Goal: Task Accomplishment & Management: Manage account settings

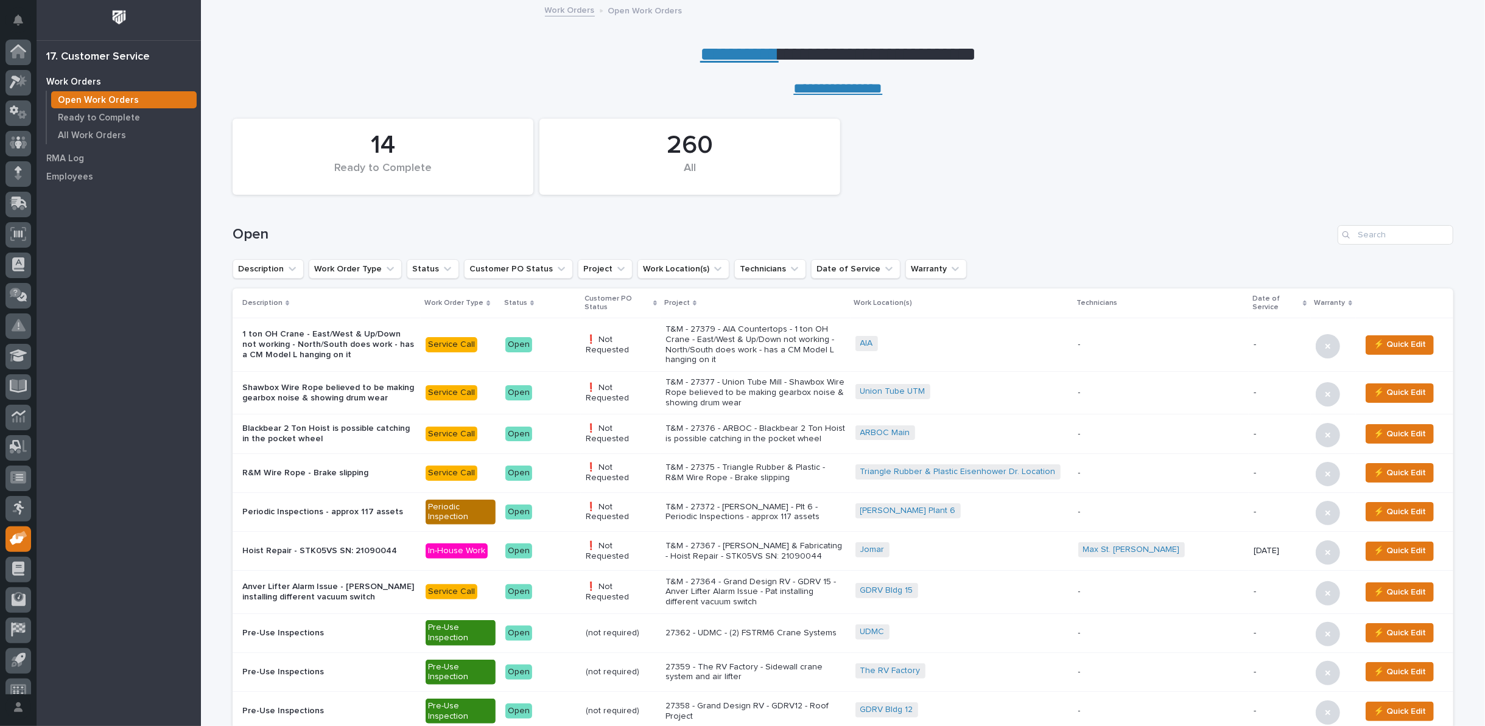
scroll to position [13, 0]
click at [1397, 234] on input "Search" at bounding box center [1396, 234] width 116 height 19
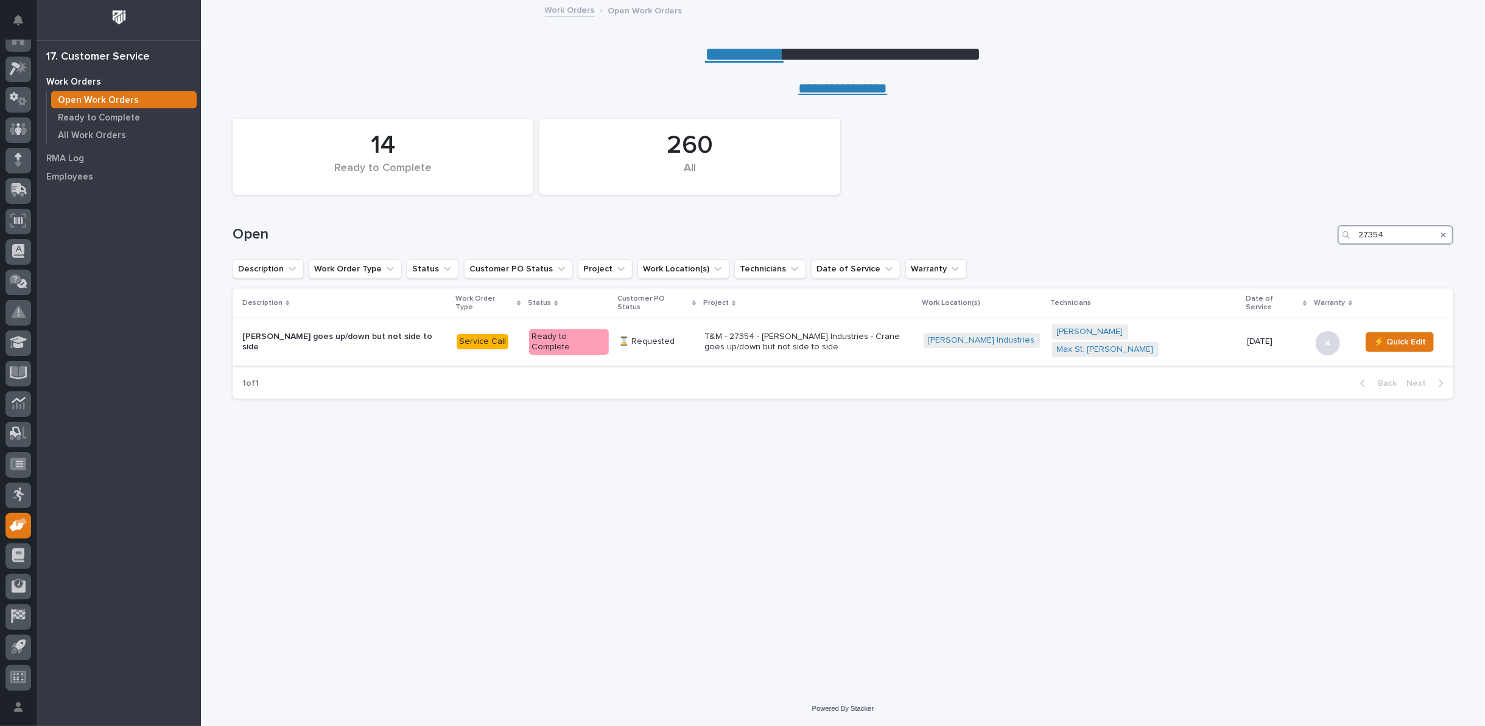
type input "27354"
click at [785, 332] on p "T&M - 27354 - [PERSON_NAME] Industries - Crane goes up/down but not side to side" at bounding box center [808, 342] width 209 height 21
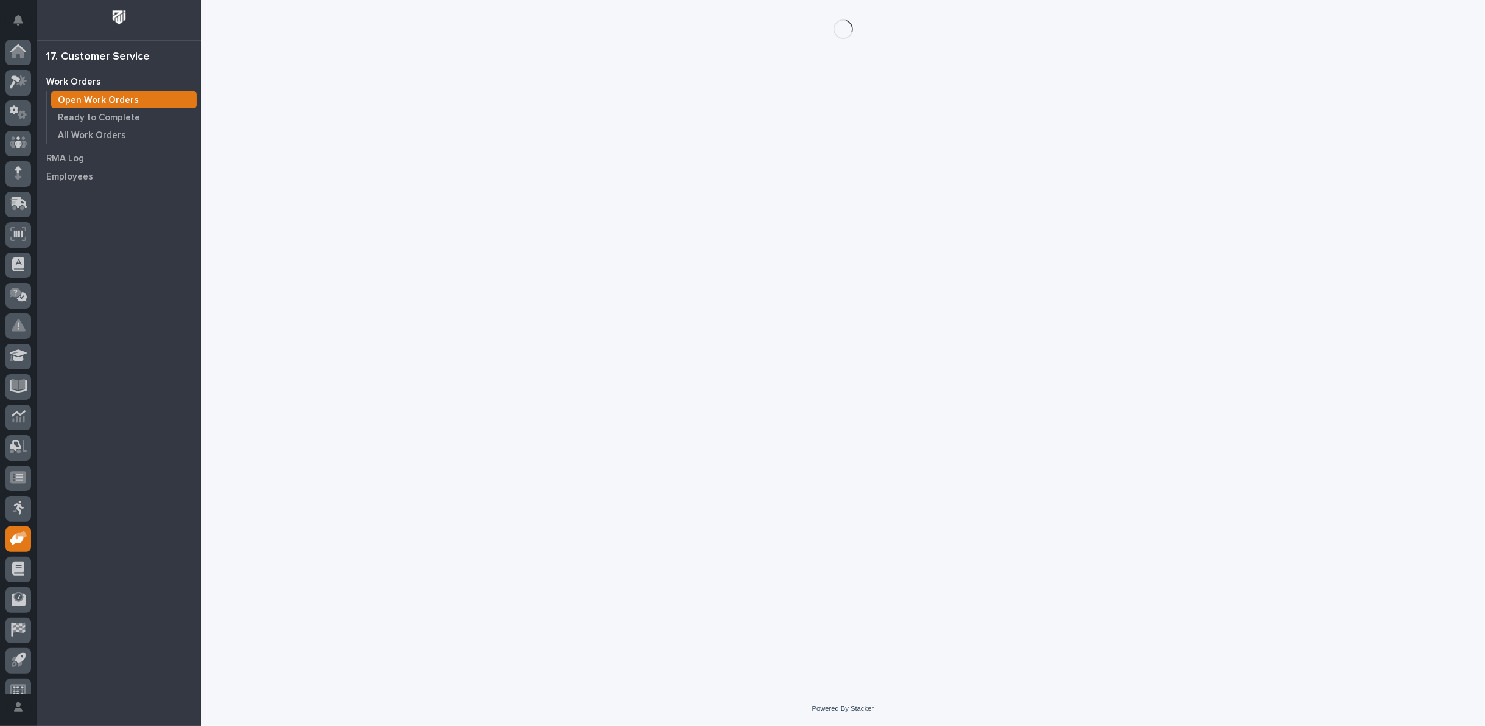
scroll to position [13, 0]
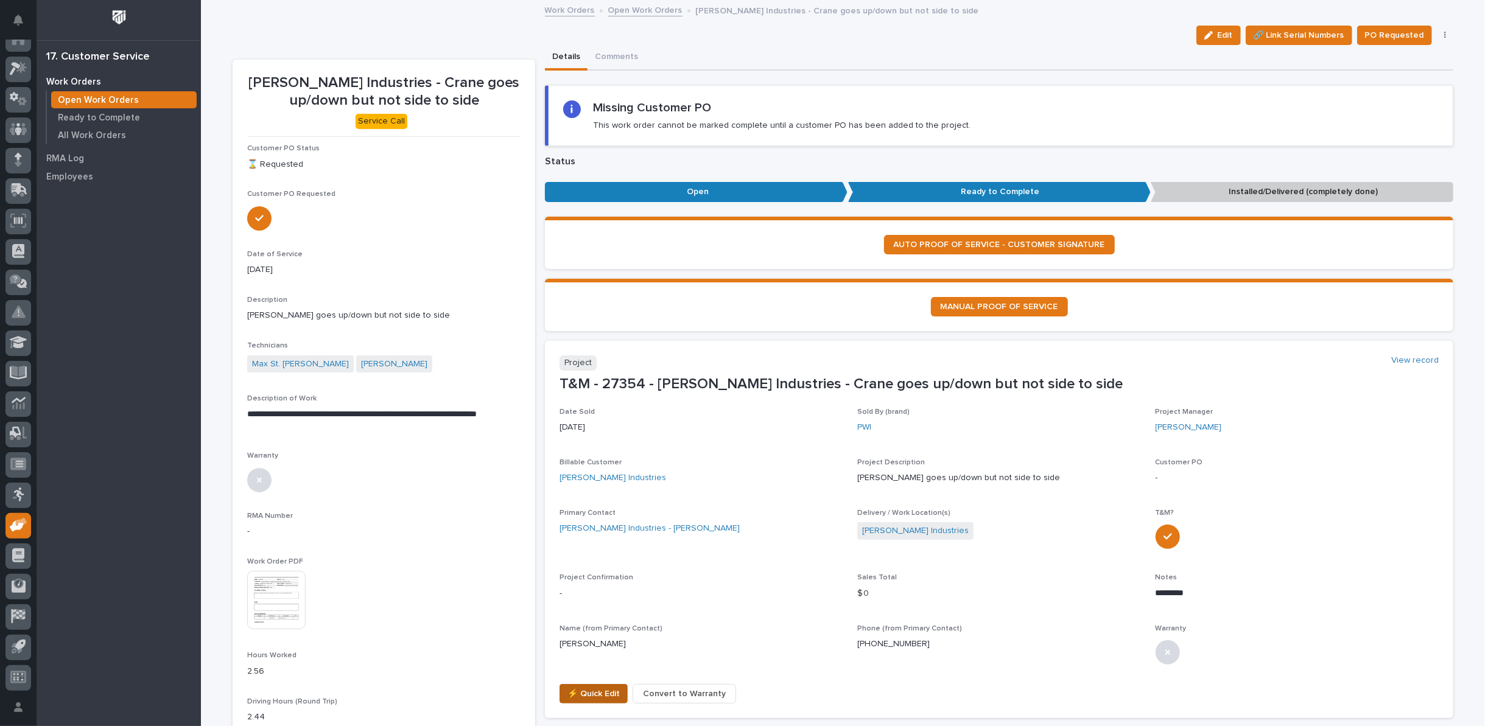
click at [578, 690] on span "⚡ Quick Edit" at bounding box center [593, 694] width 52 height 15
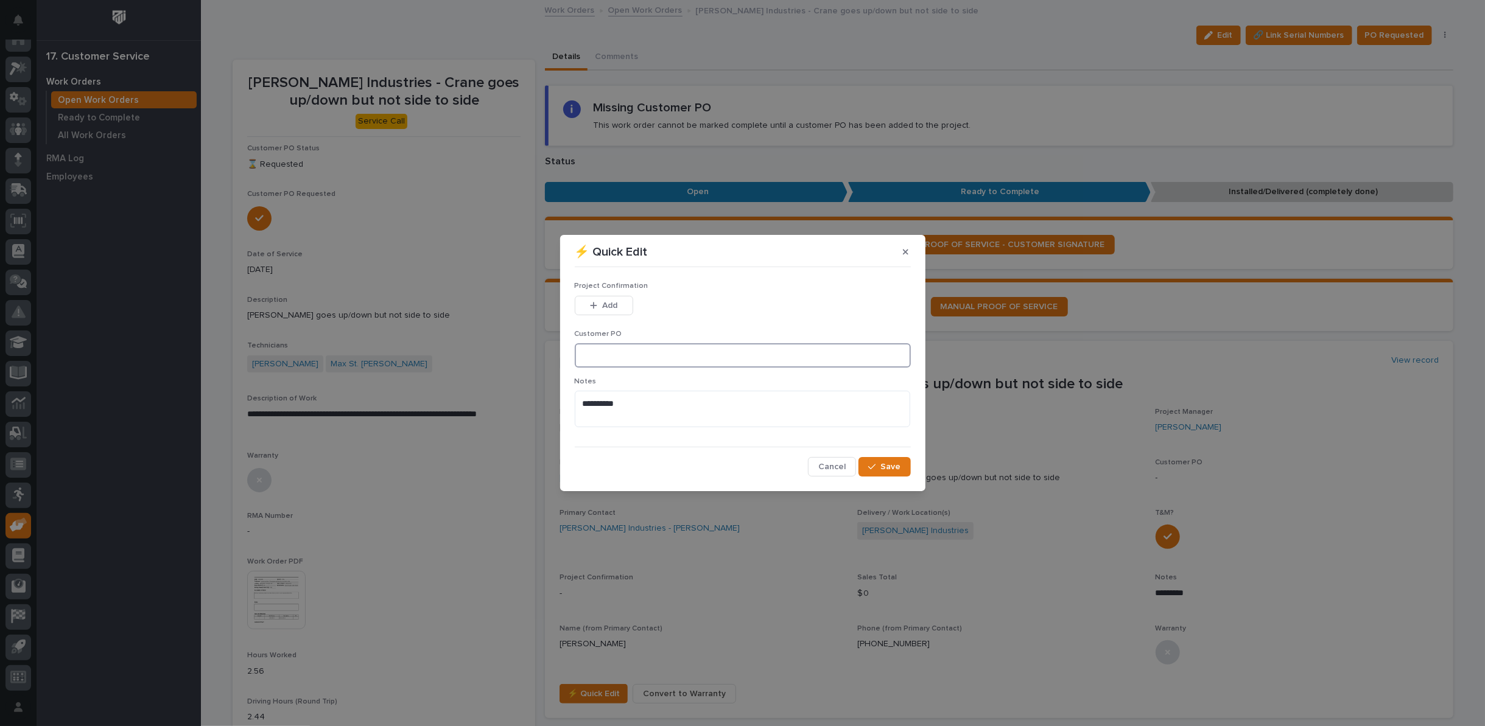
click at [613, 353] on input at bounding box center [743, 355] width 336 height 24
type input "420795"
click at [606, 296] on button "Add" at bounding box center [604, 305] width 58 height 19
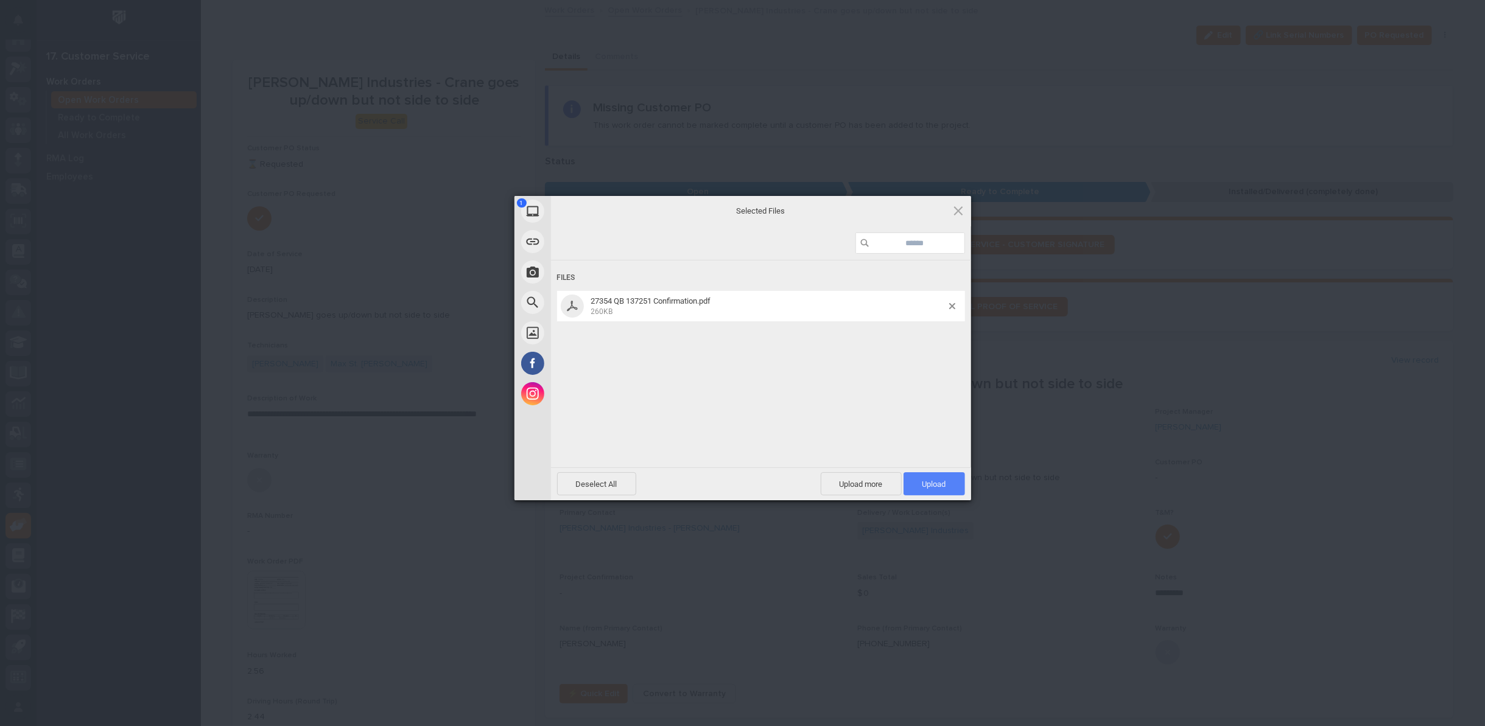
click at [924, 485] on span "Upload 1" at bounding box center [934, 484] width 24 height 9
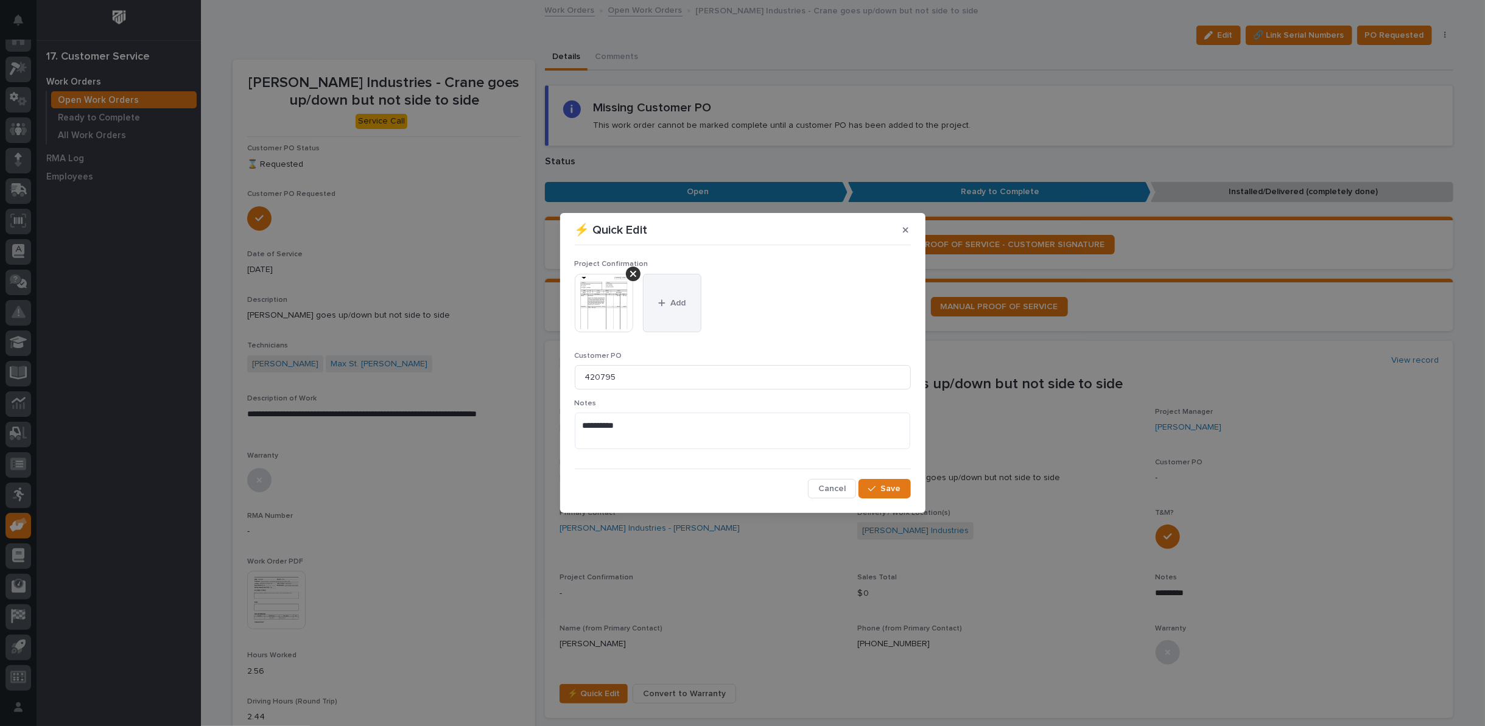
click at [676, 305] on span "Add" at bounding box center [677, 303] width 15 height 11
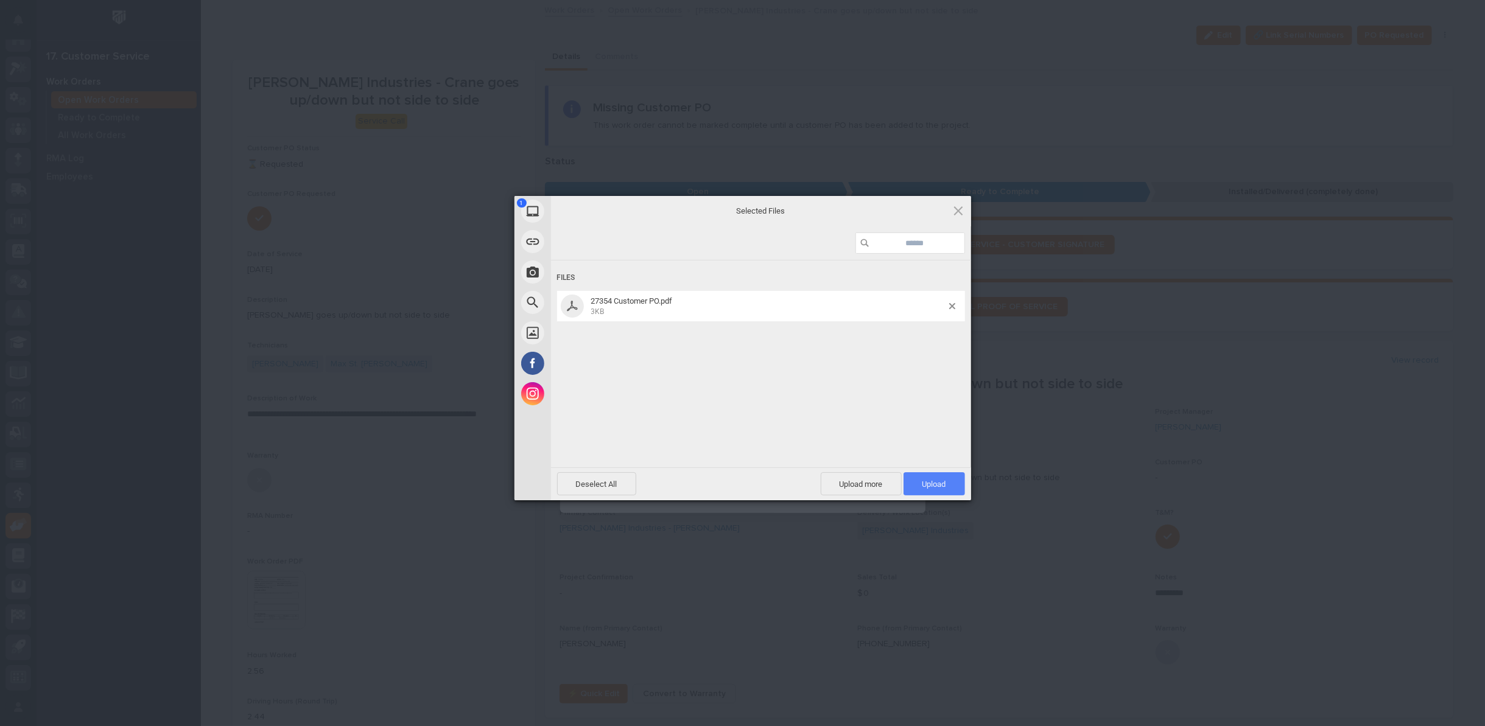
click at [929, 479] on span "Upload 1" at bounding box center [934, 483] width 61 height 23
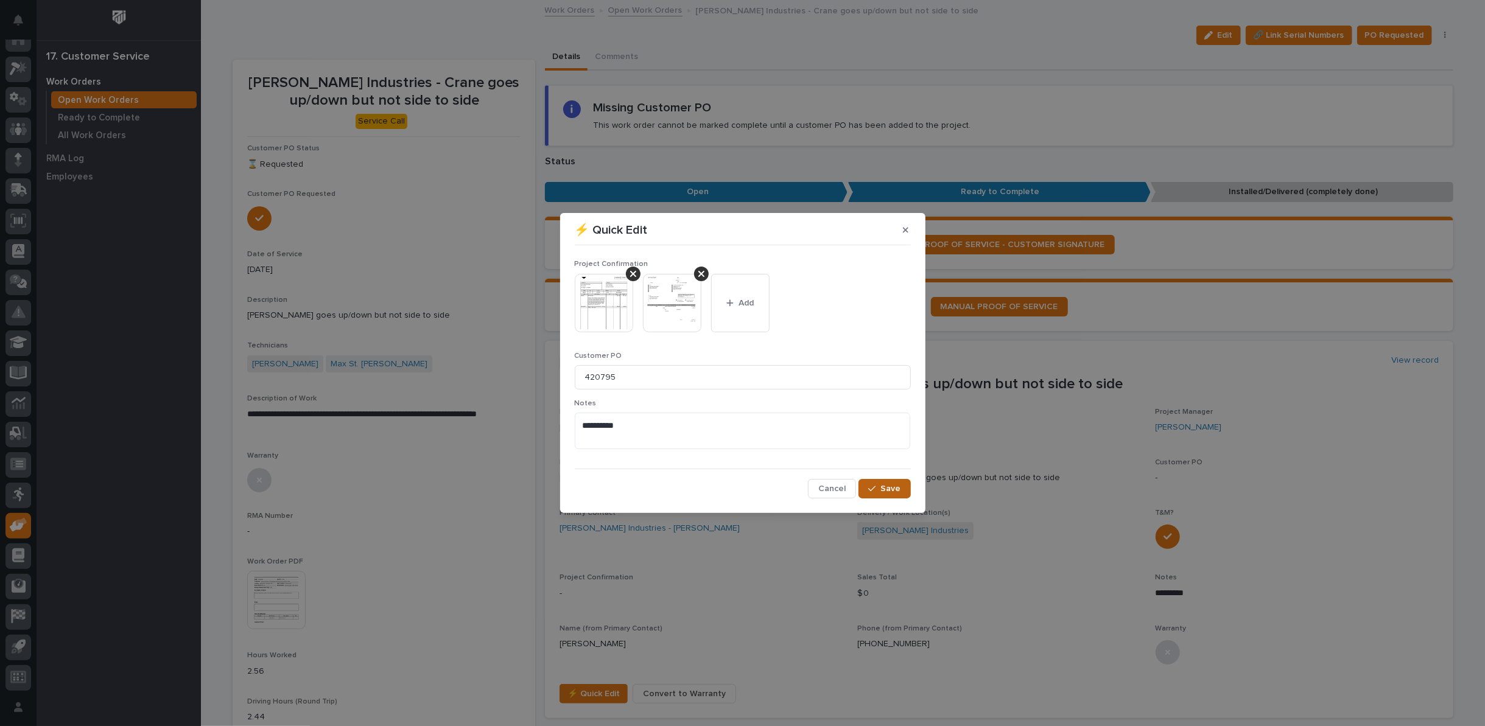
click at [872, 488] on icon "button" at bounding box center [871, 489] width 7 height 9
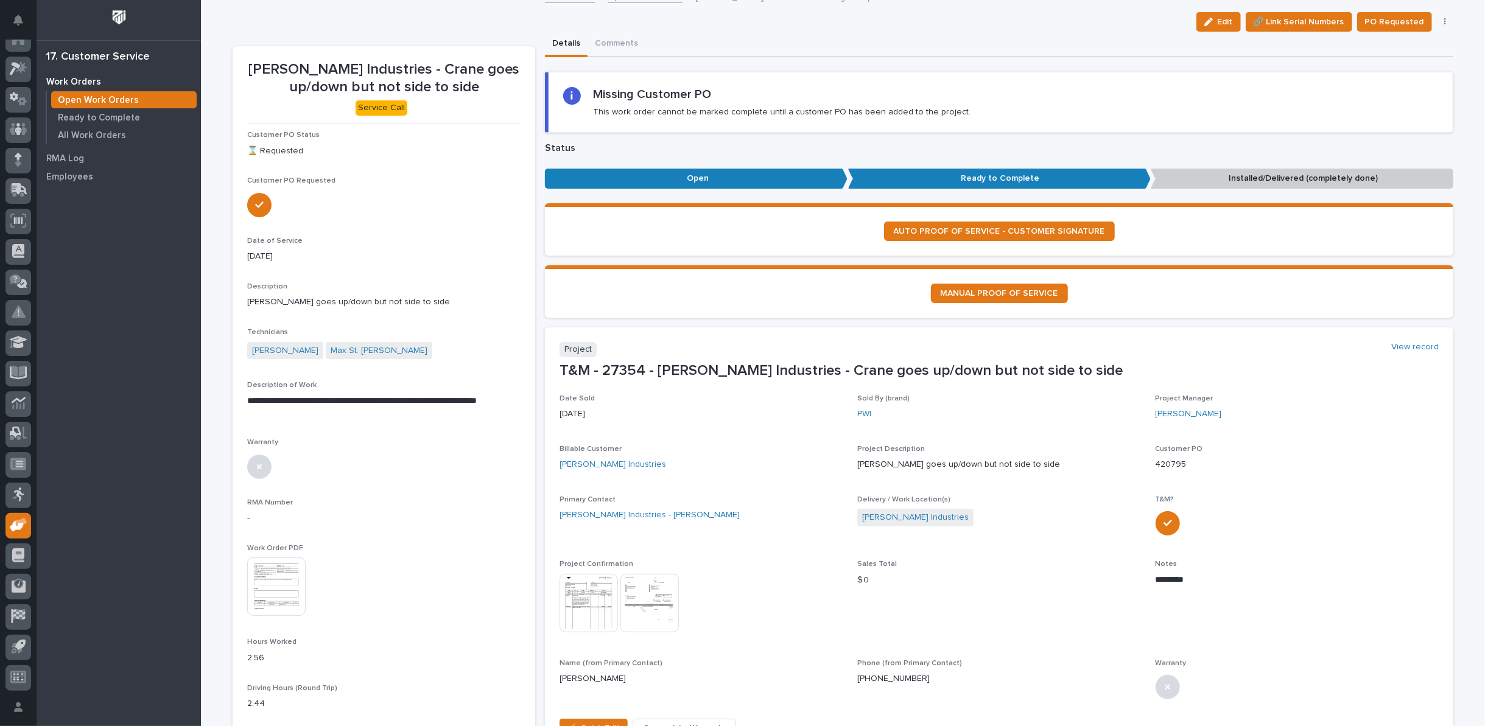
scroll to position [0, 0]
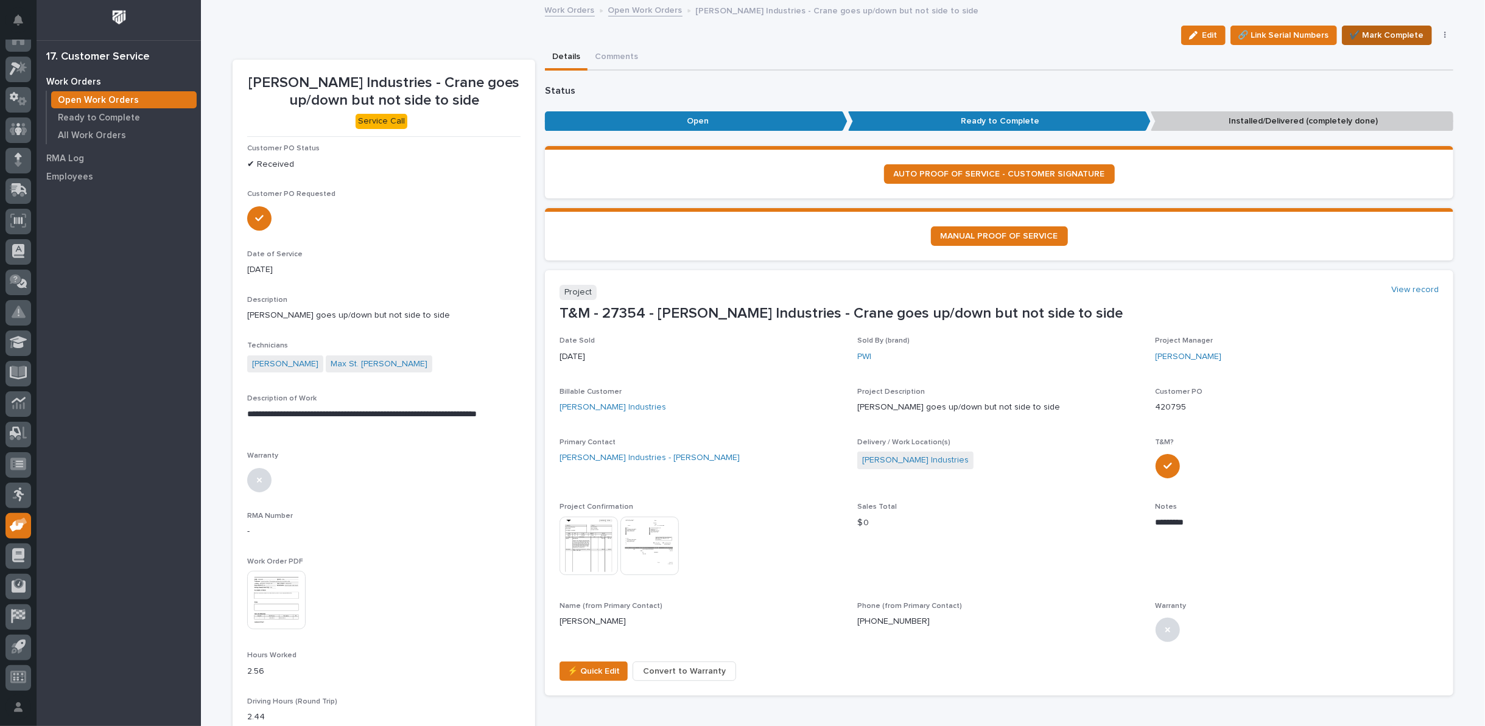
click at [1390, 34] on span "✔️ Mark Complete" at bounding box center [1387, 35] width 74 height 15
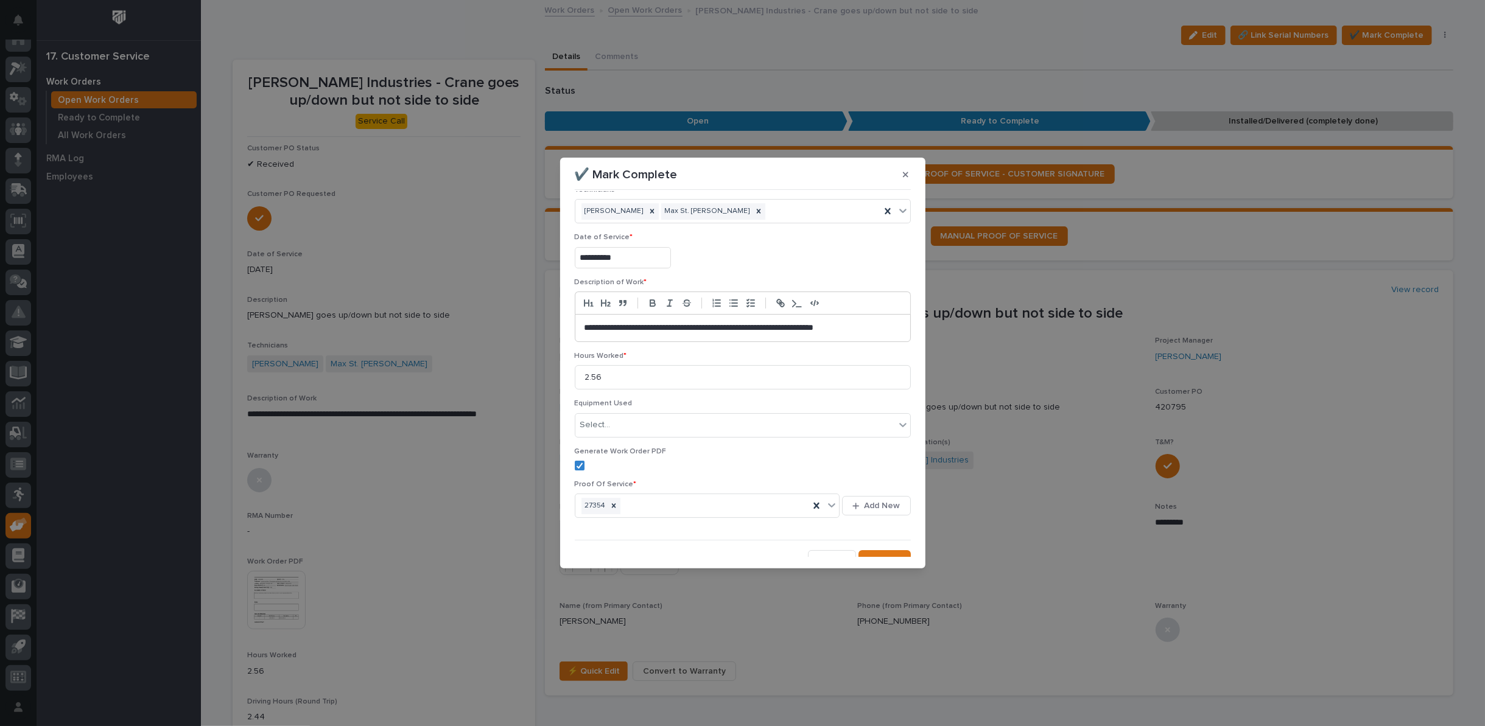
scroll to position [29, 0]
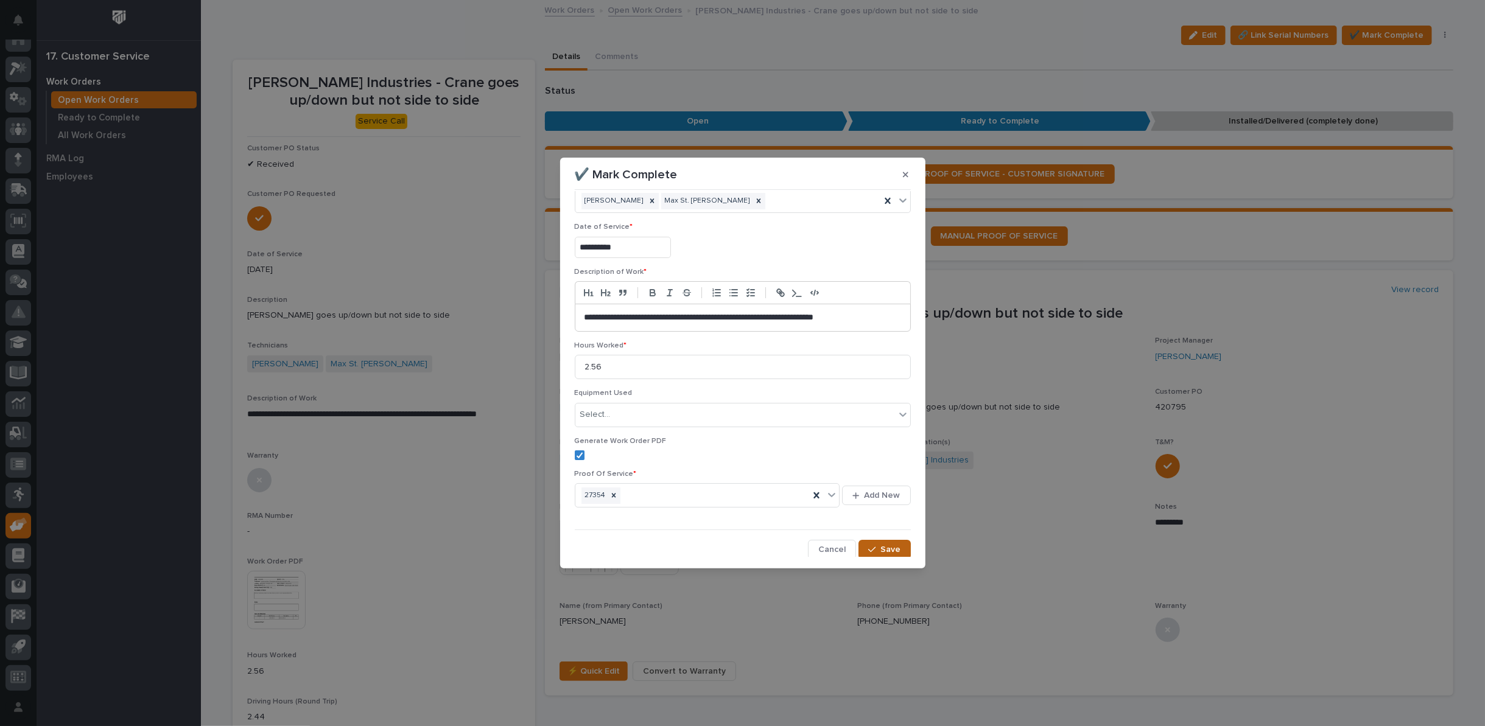
click at [881, 549] on span "Save" at bounding box center [891, 549] width 20 height 11
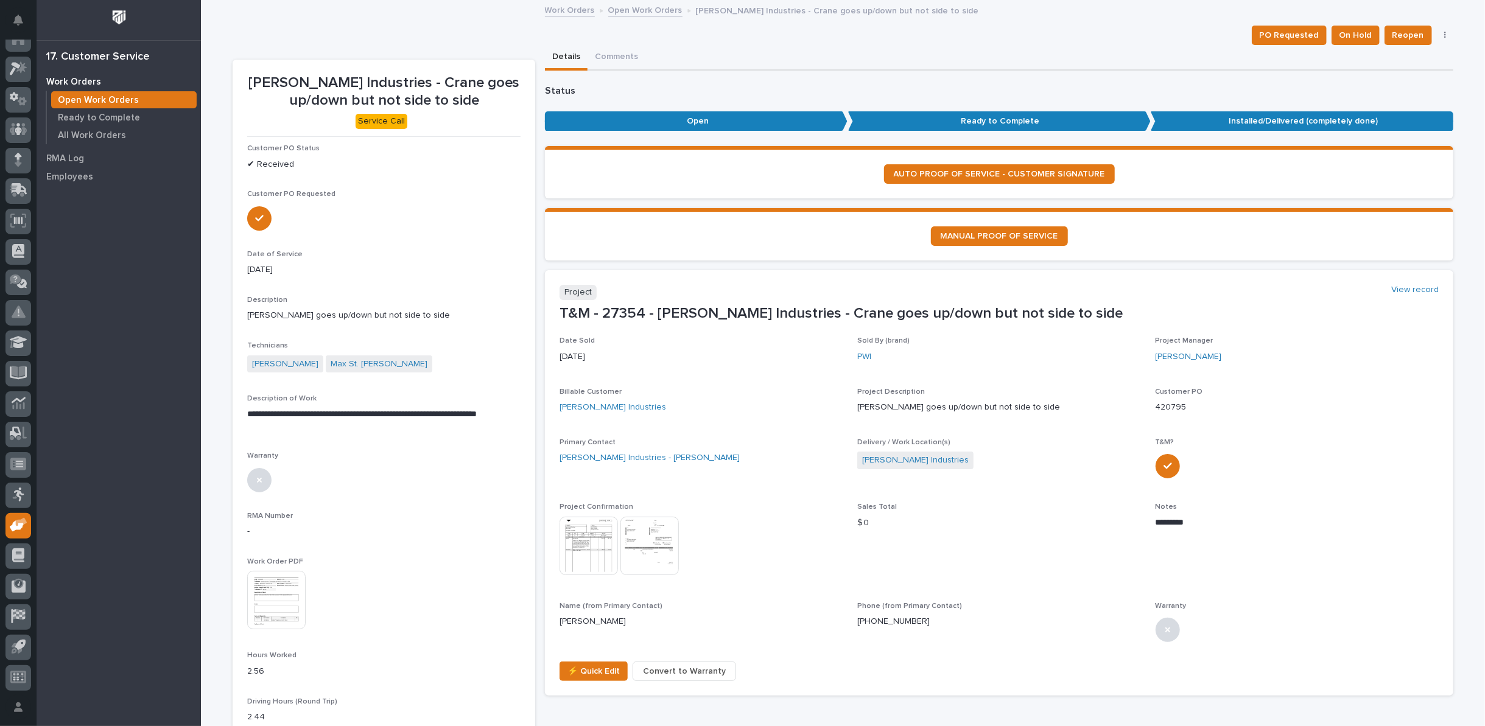
click at [638, 6] on link "Open Work Orders" at bounding box center [645, 9] width 74 height 14
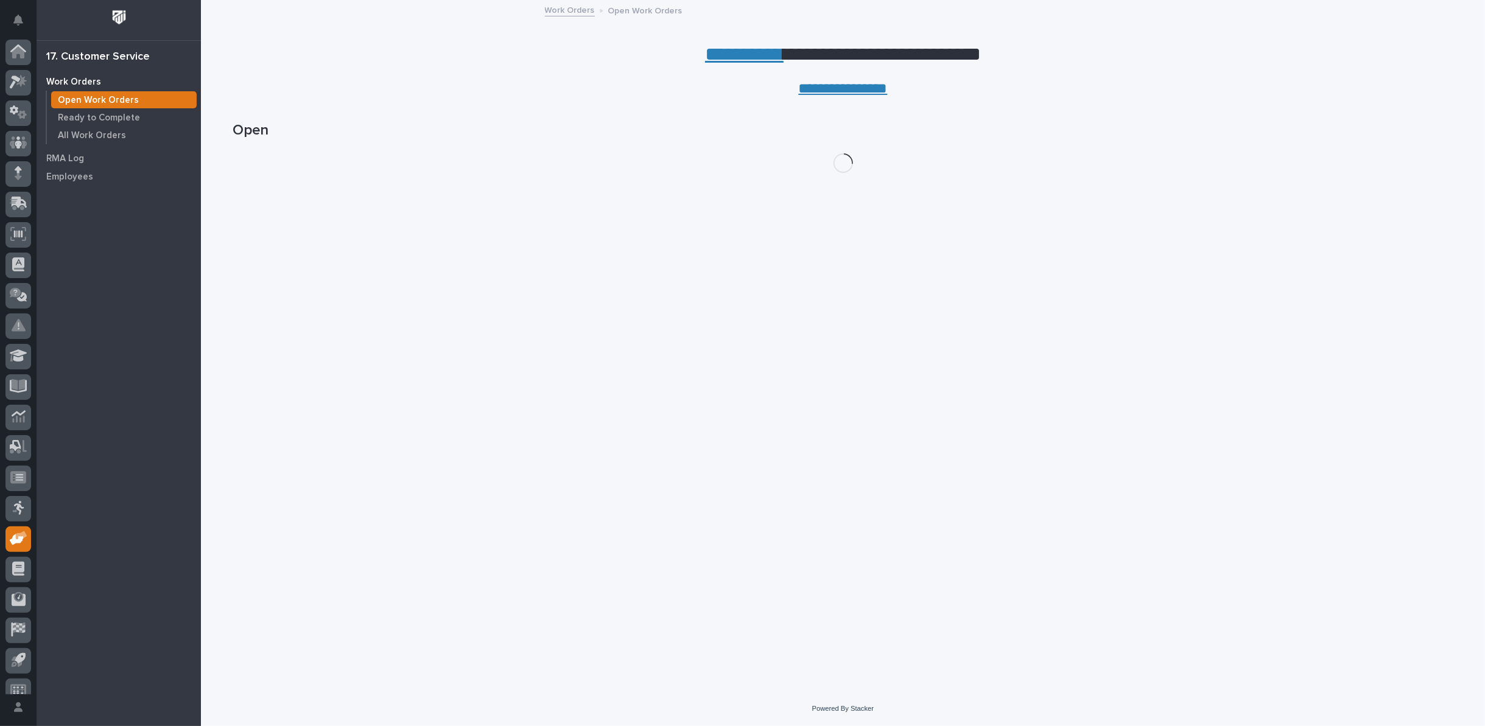
scroll to position [13, 0]
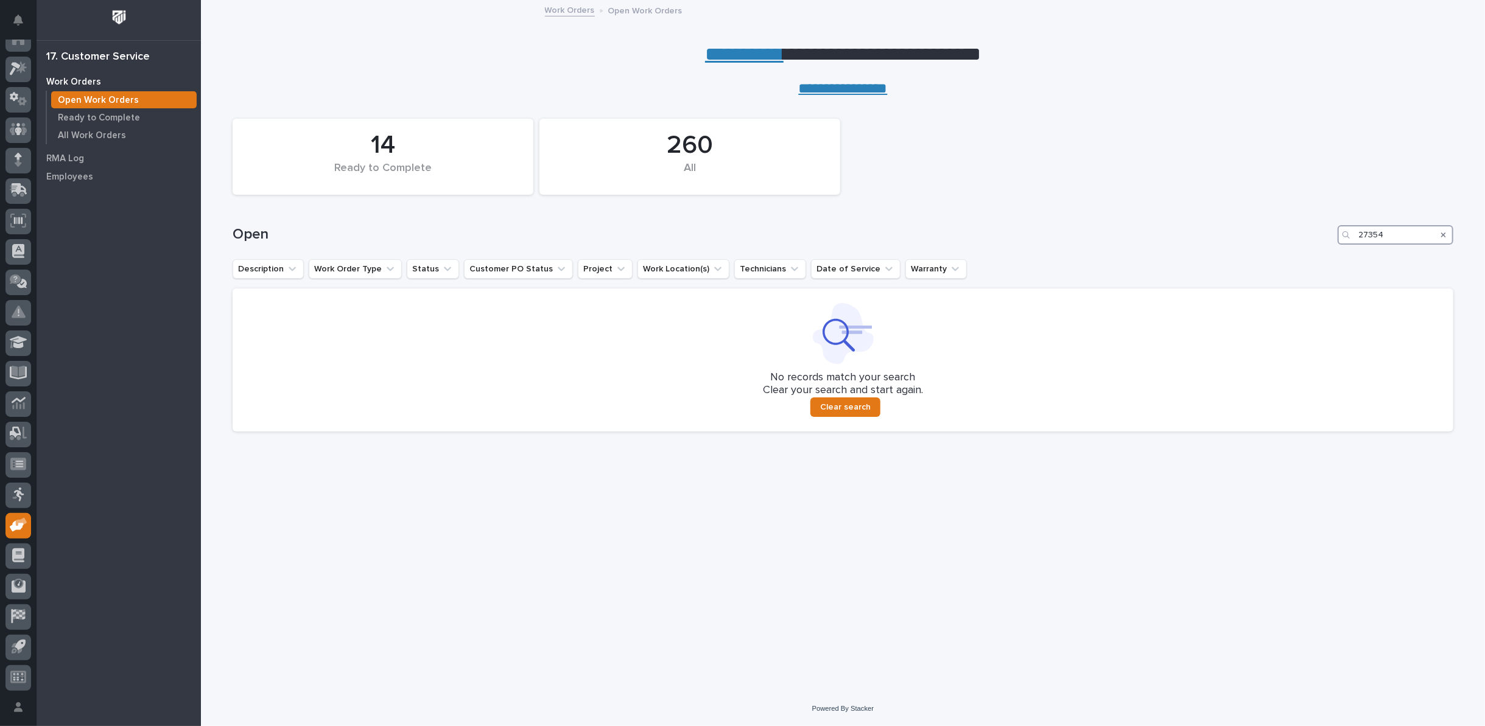
drag, startPoint x: 1404, startPoint y: 236, endPoint x: 1241, endPoint y: 236, distance: 163.2
click at [1241, 236] on div "Open 27354" at bounding box center [843, 234] width 1221 height 19
type input "27367"
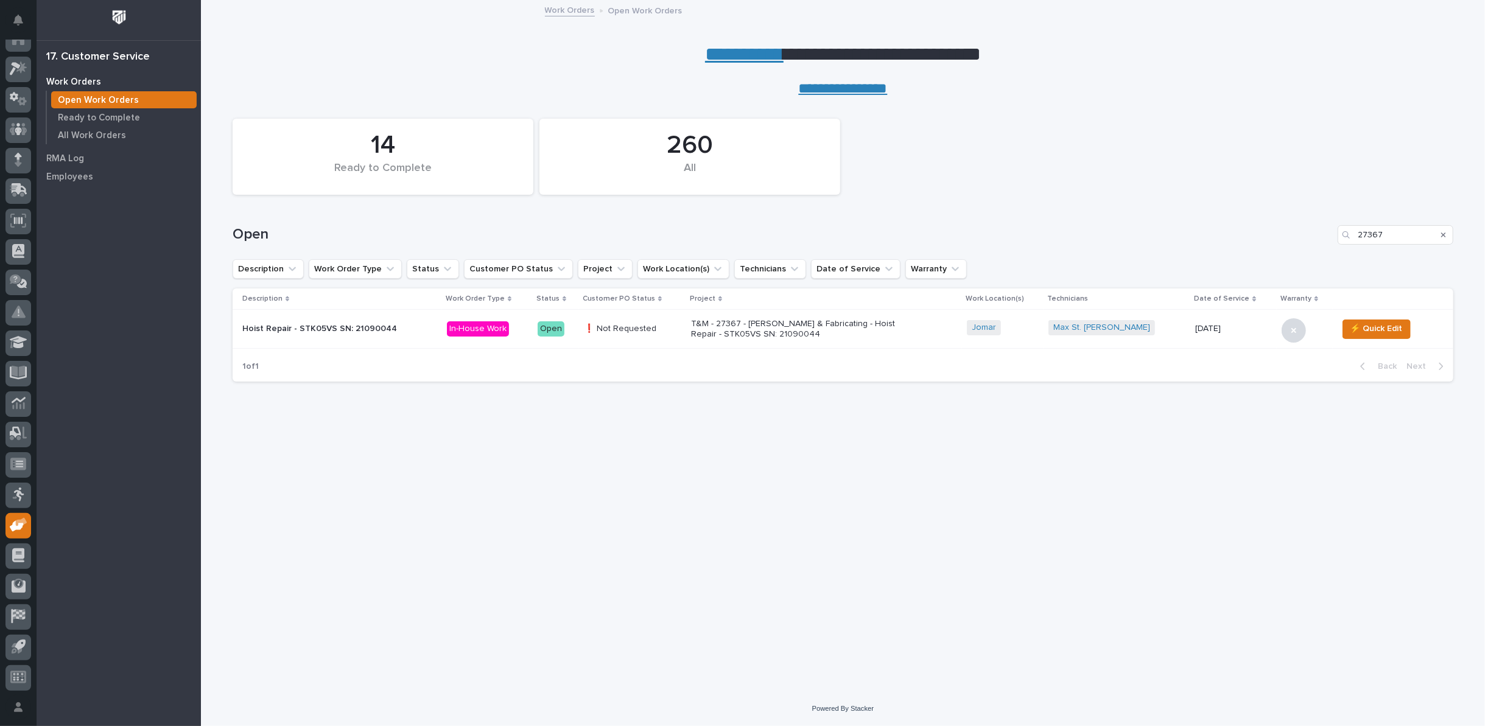
click at [729, 328] on p "T&M - 27367 - [PERSON_NAME] & Fabricating - Hoist Repair - STK05VS SN: 21090044" at bounding box center [797, 329] width 213 height 21
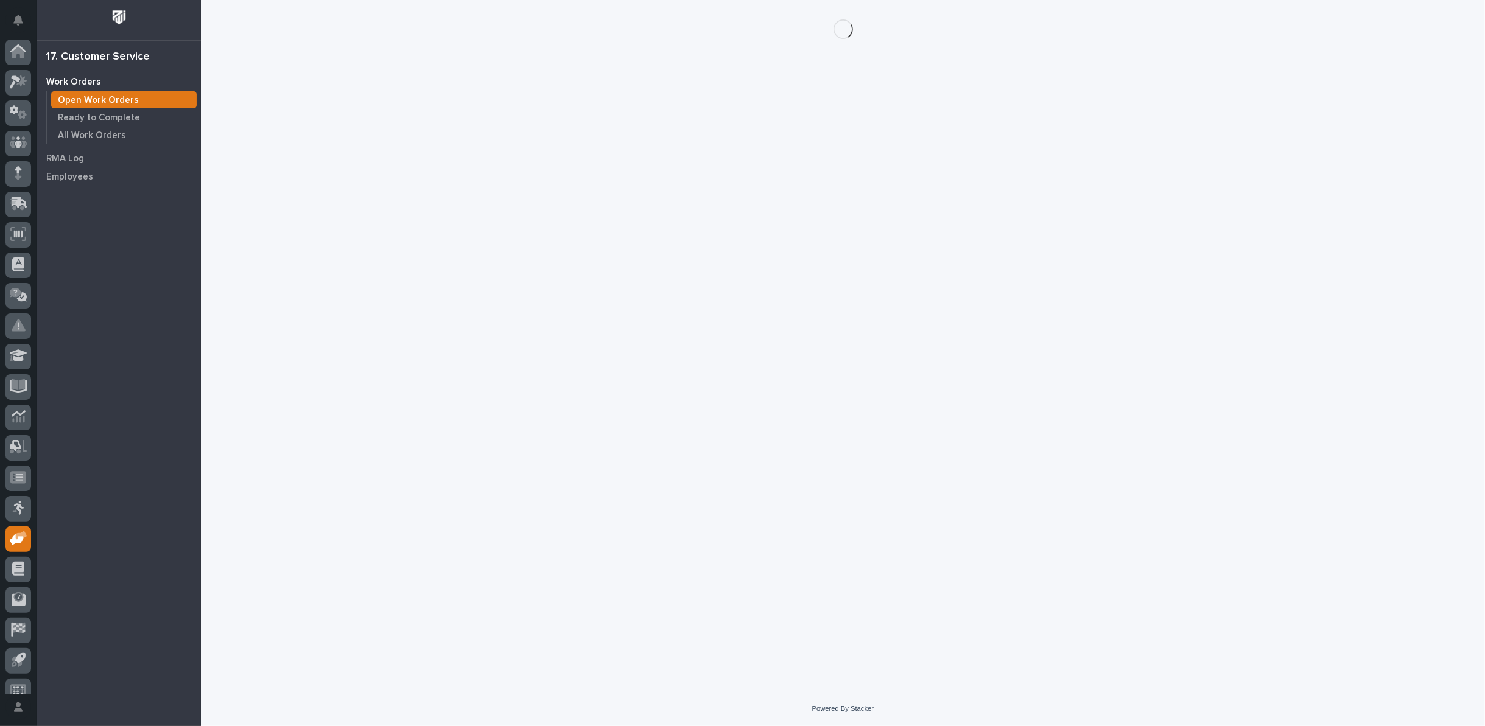
scroll to position [13, 0]
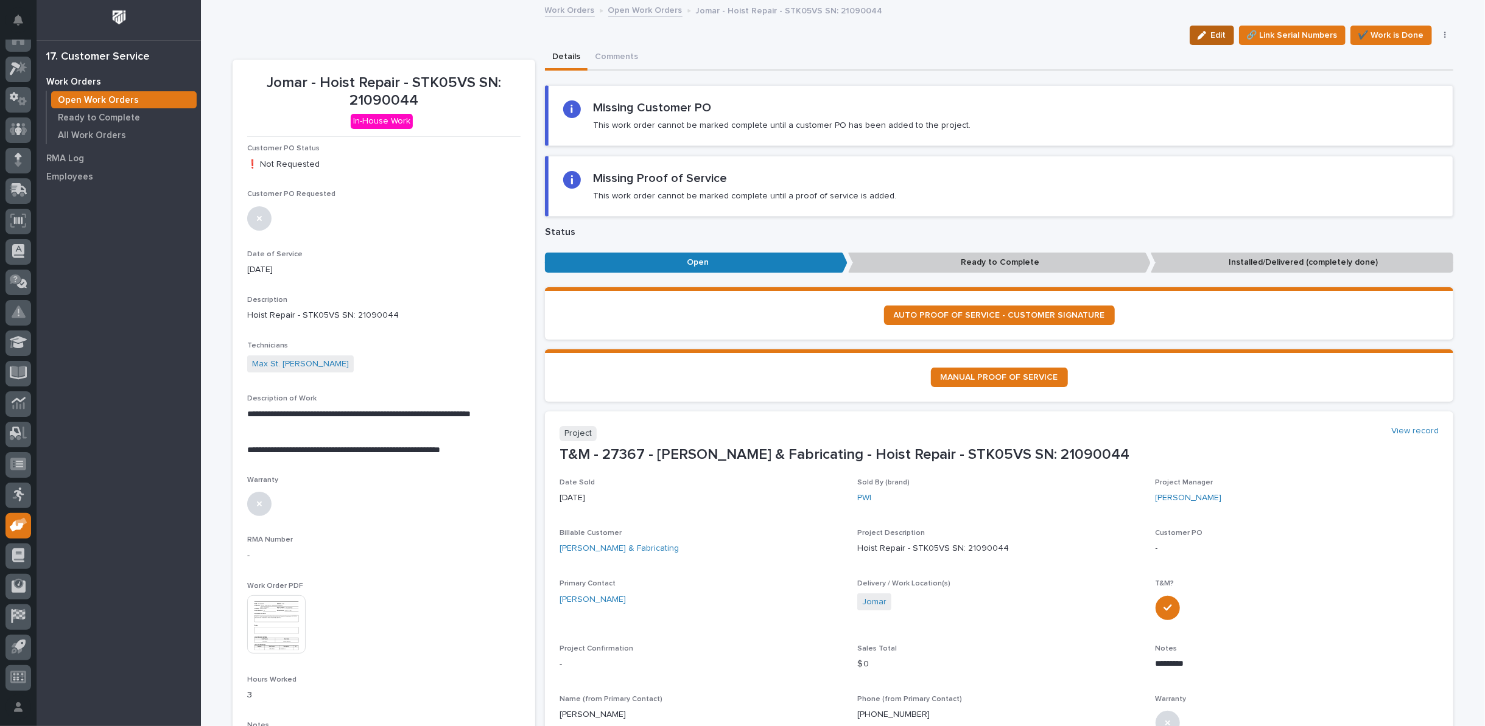
click at [1201, 35] on icon "button" at bounding box center [1202, 35] width 9 height 9
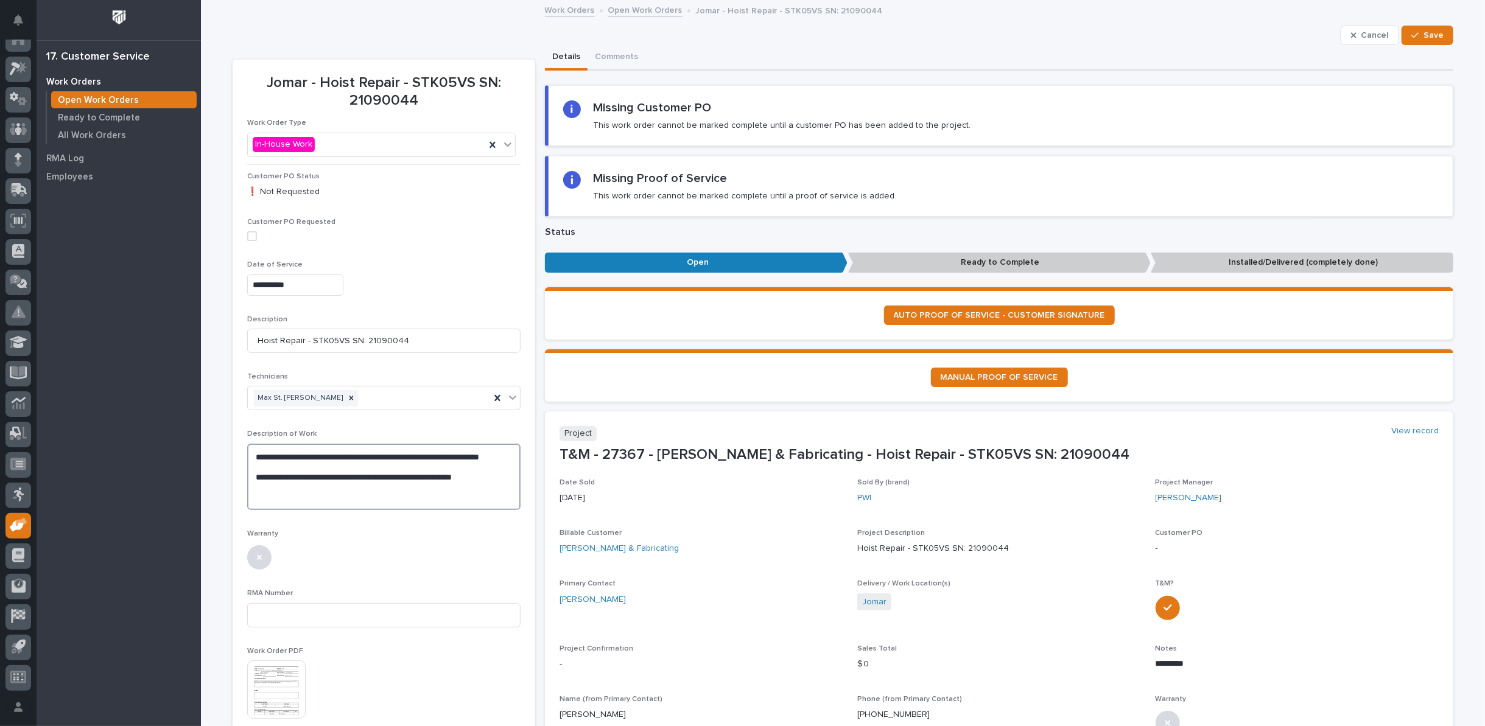
click at [493, 485] on textarea "**********" at bounding box center [383, 477] width 273 height 66
type textarea "**********"
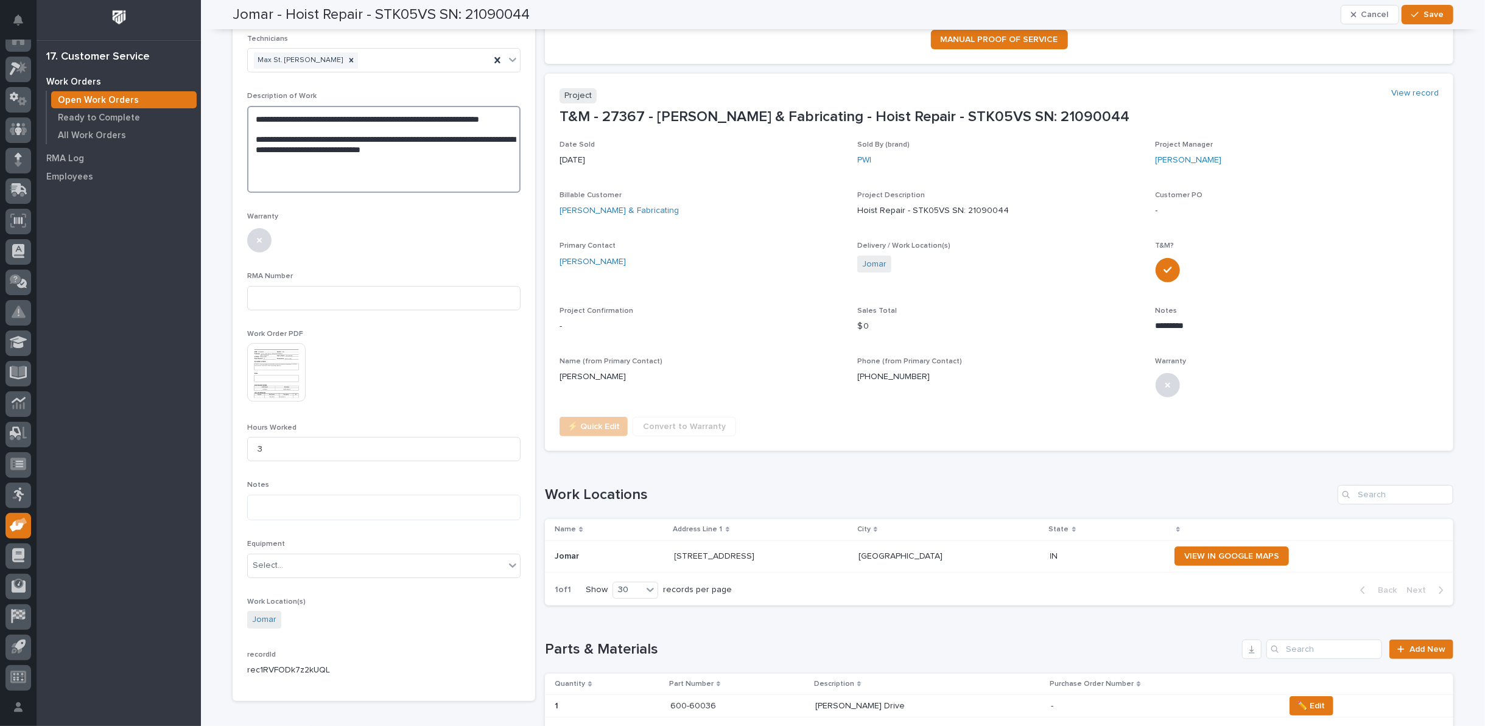
scroll to position [0, 0]
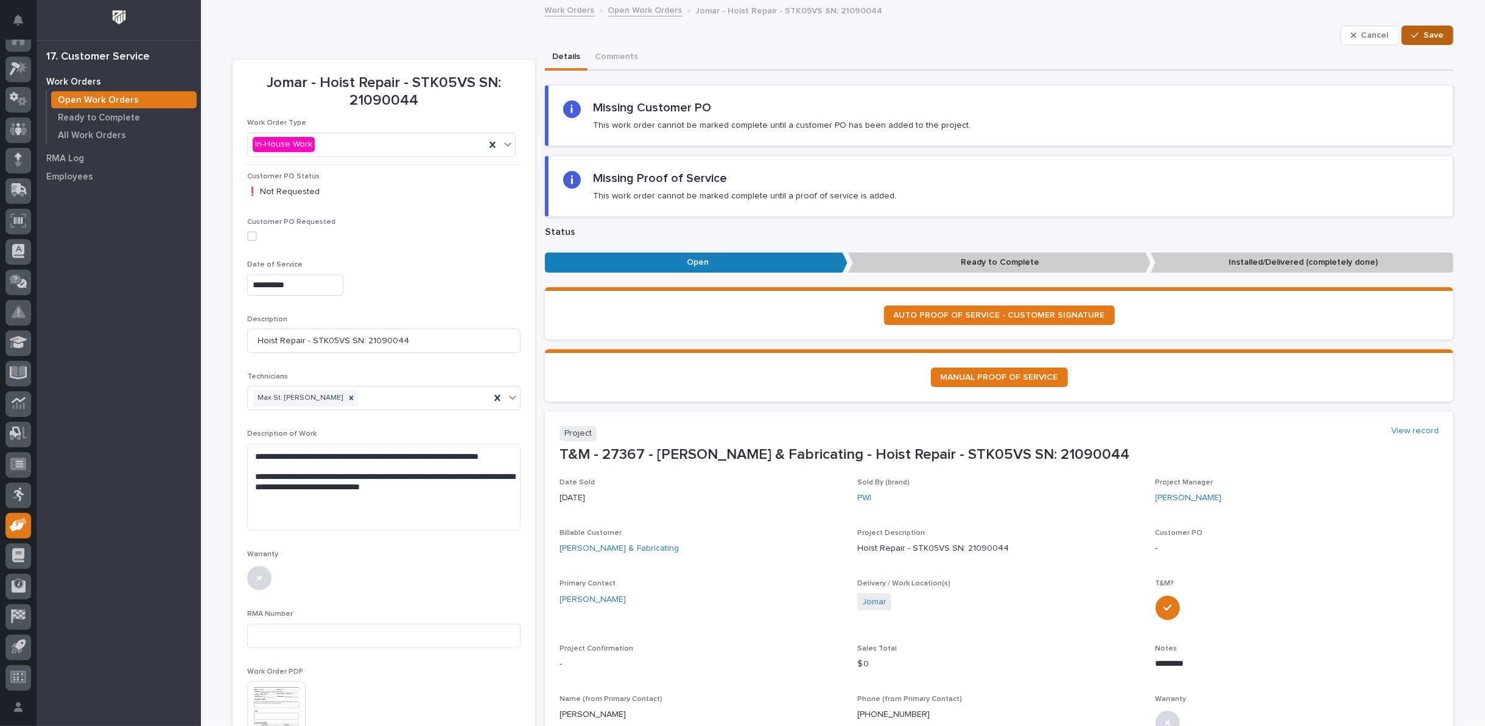
click at [1433, 36] on span "Save" at bounding box center [1433, 35] width 20 height 11
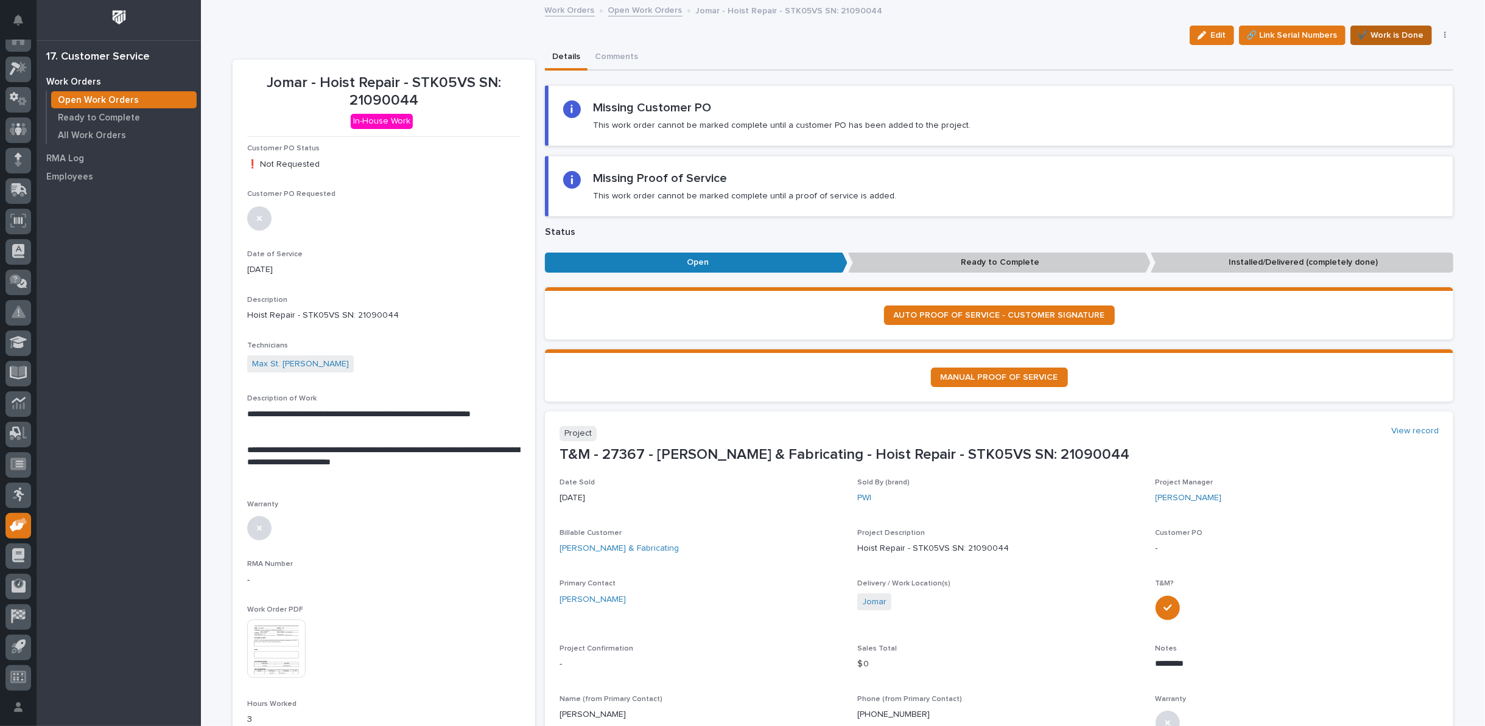
click at [1385, 34] on span "✔️ Work is Done" at bounding box center [1391, 35] width 66 height 15
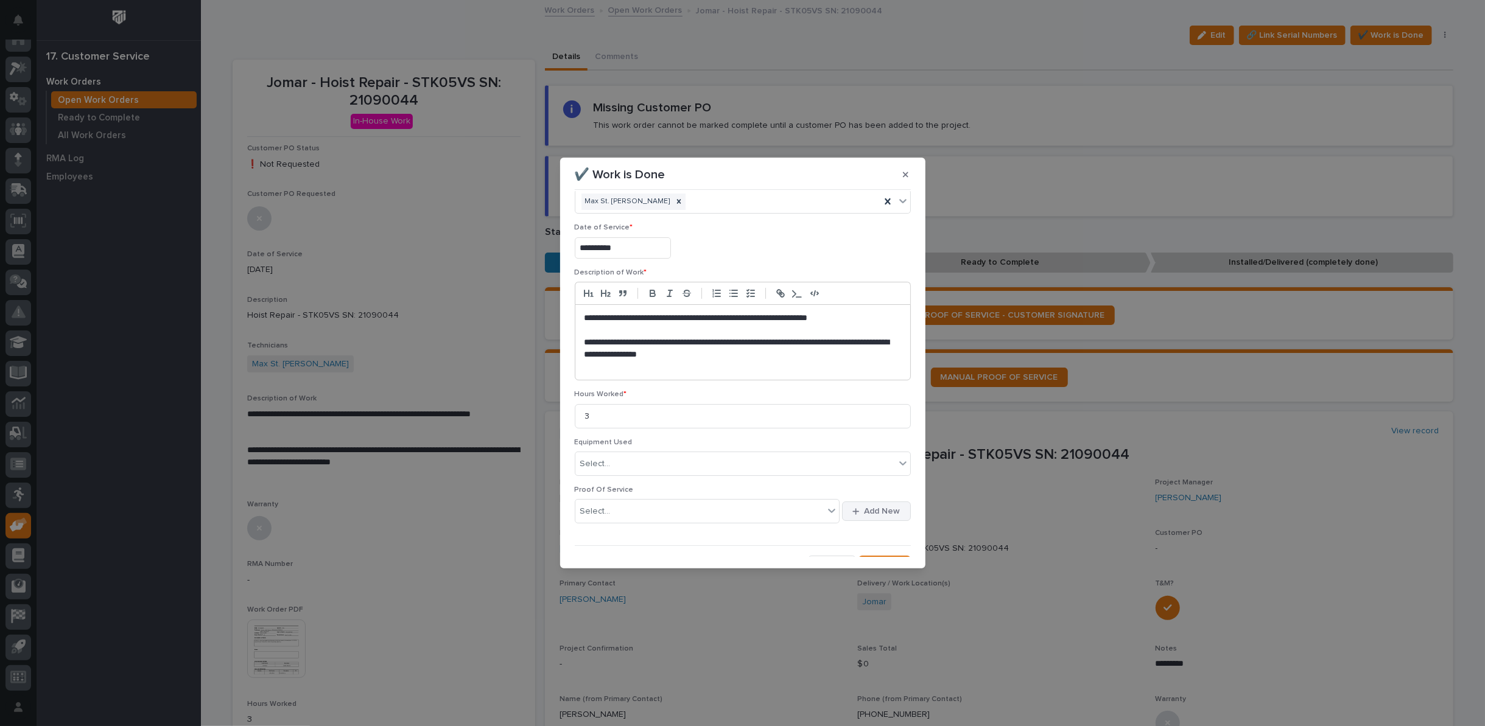
scroll to position [44, 0]
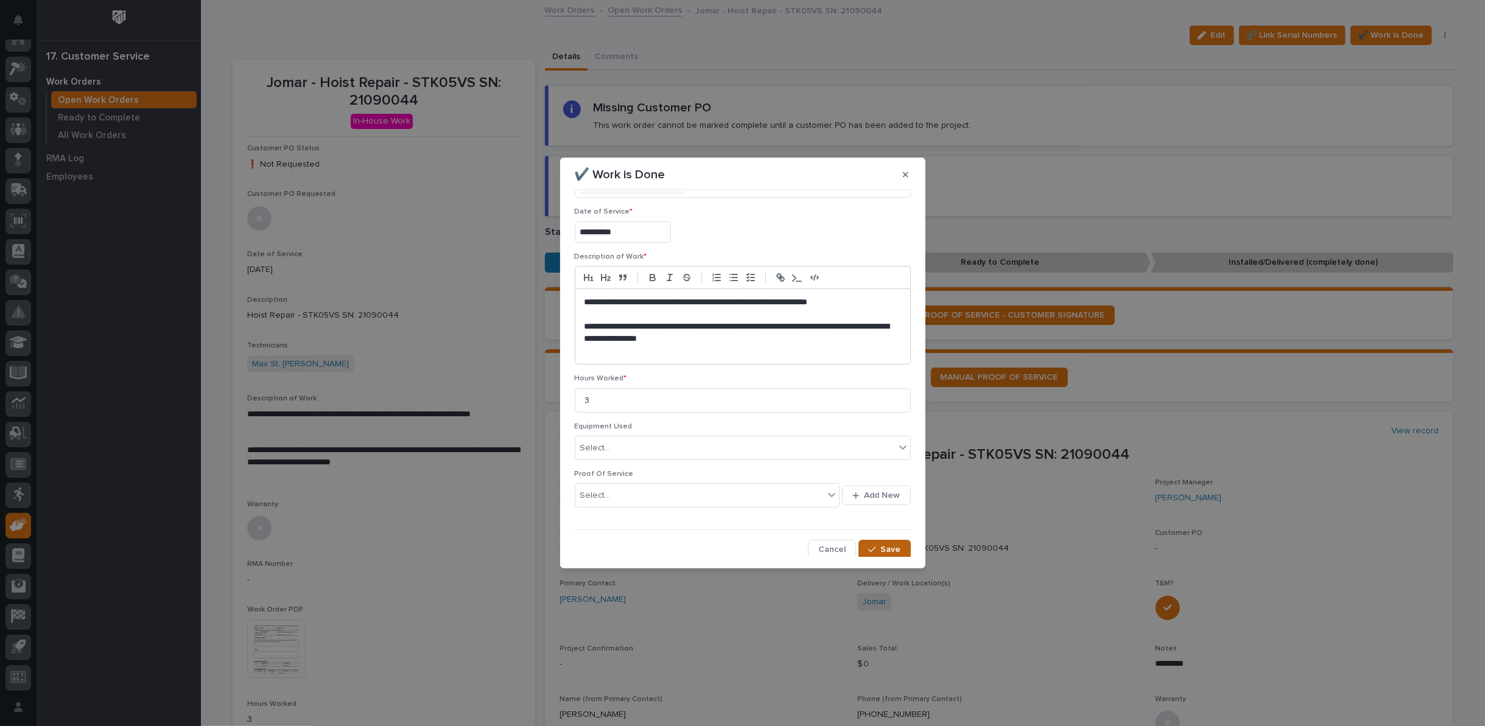
click at [881, 550] on span "Save" at bounding box center [891, 549] width 20 height 11
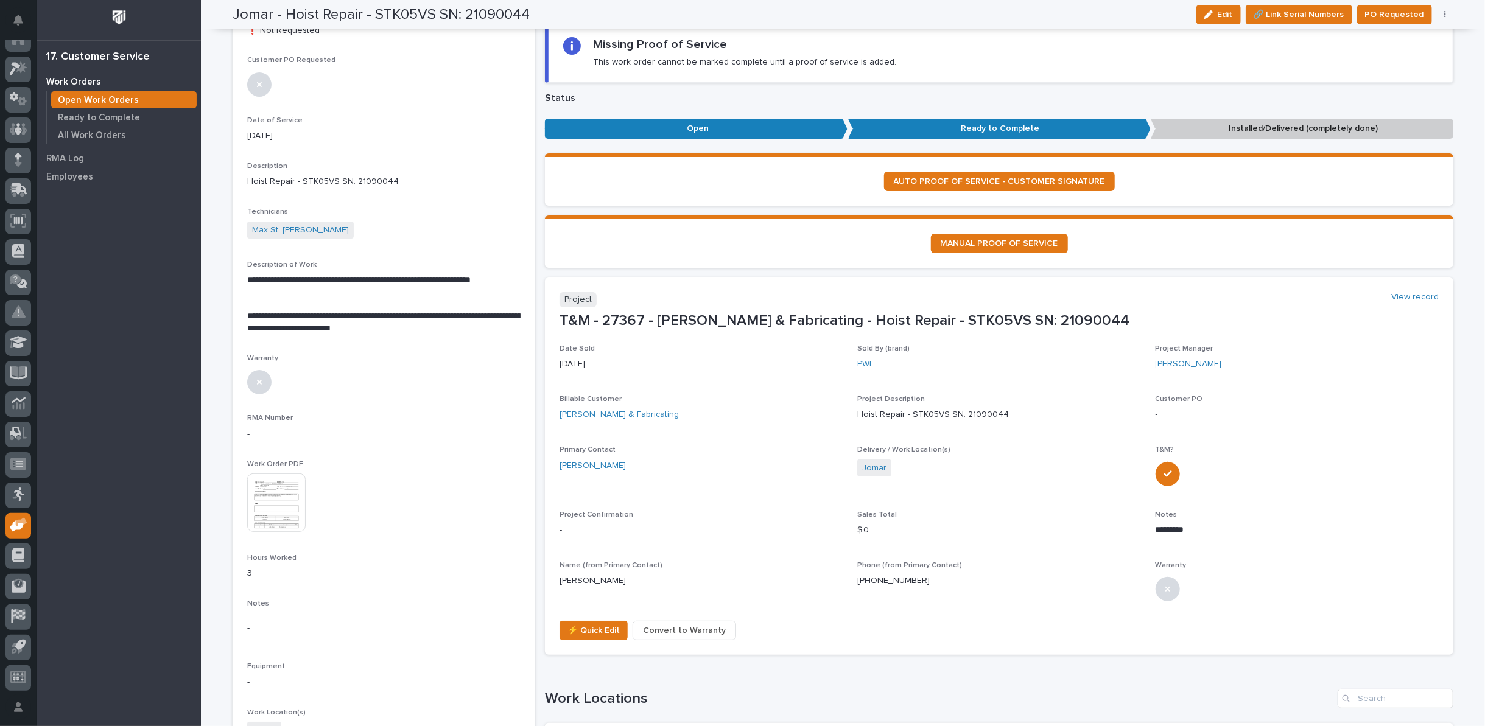
scroll to position [135, 0]
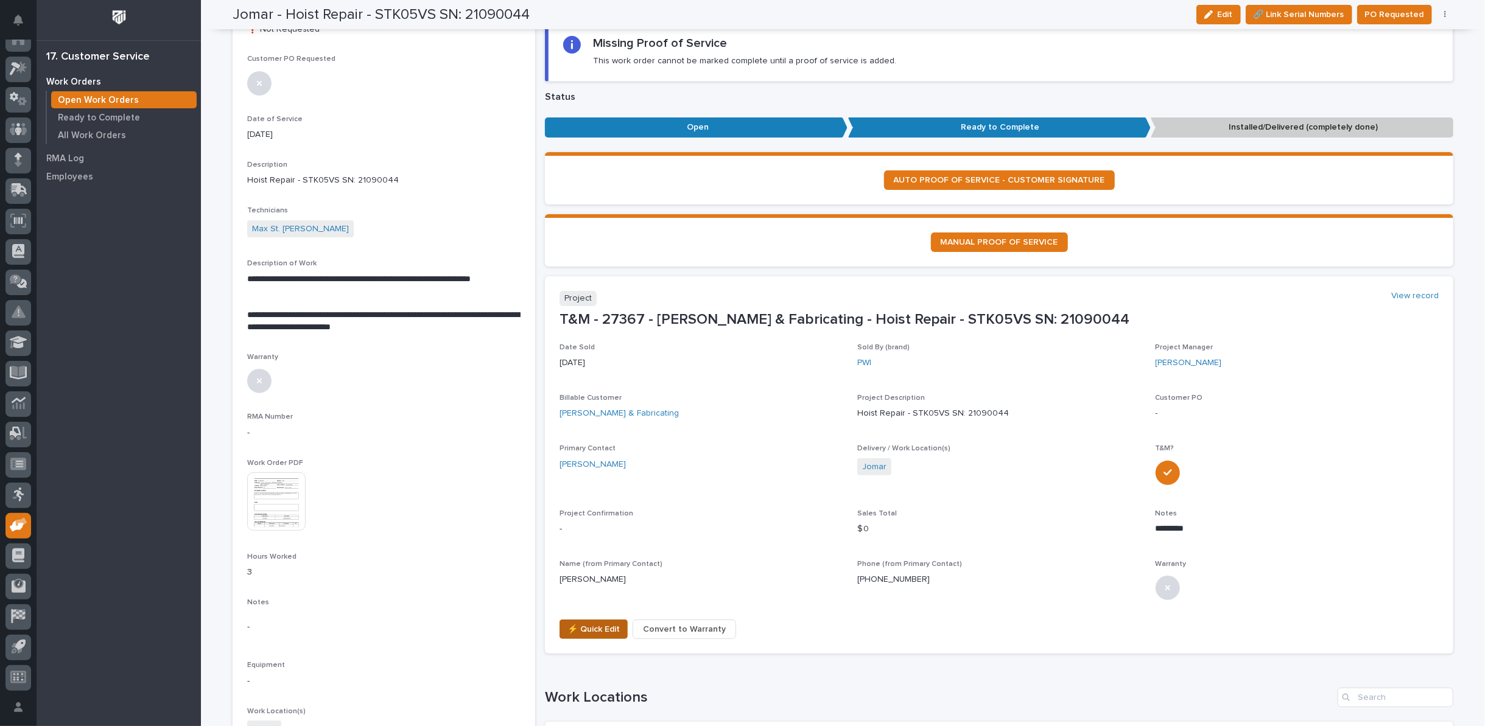
click at [591, 628] on span "⚡ Quick Edit" at bounding box center [593, 629] width 52 height 15
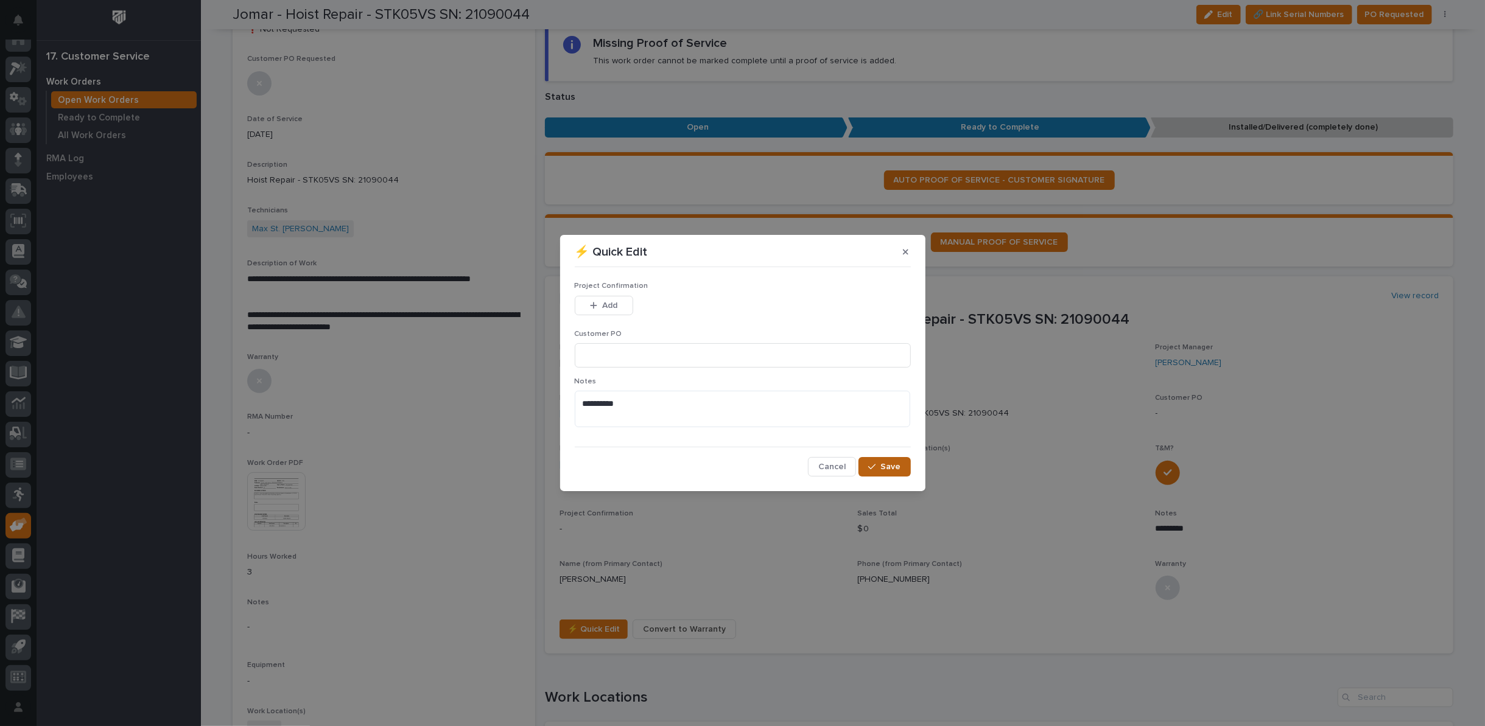
click at [885, 467] on span "Save" at bounding box center [891, 467] width 20 height 11
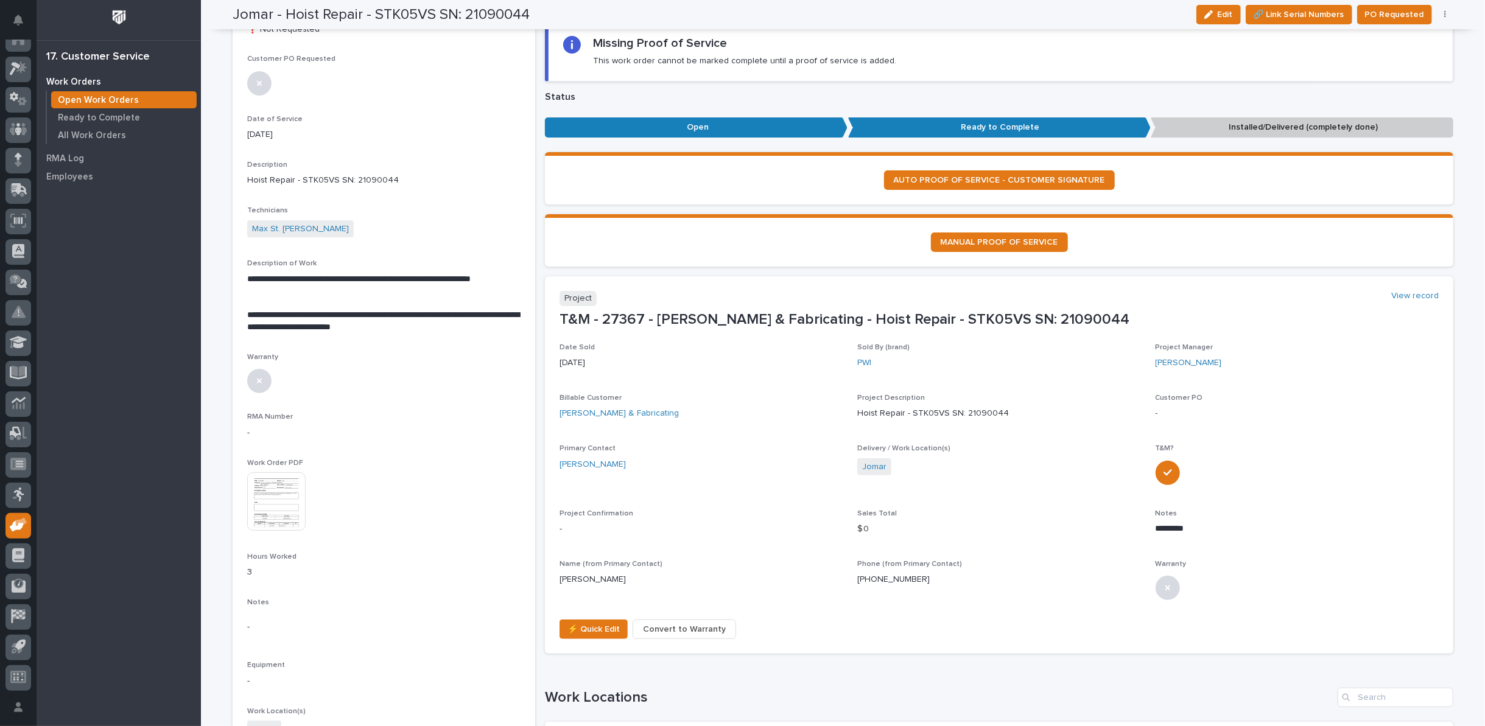
click at [288, 486] on img at bounding box center [276, 501] width 58 height 58
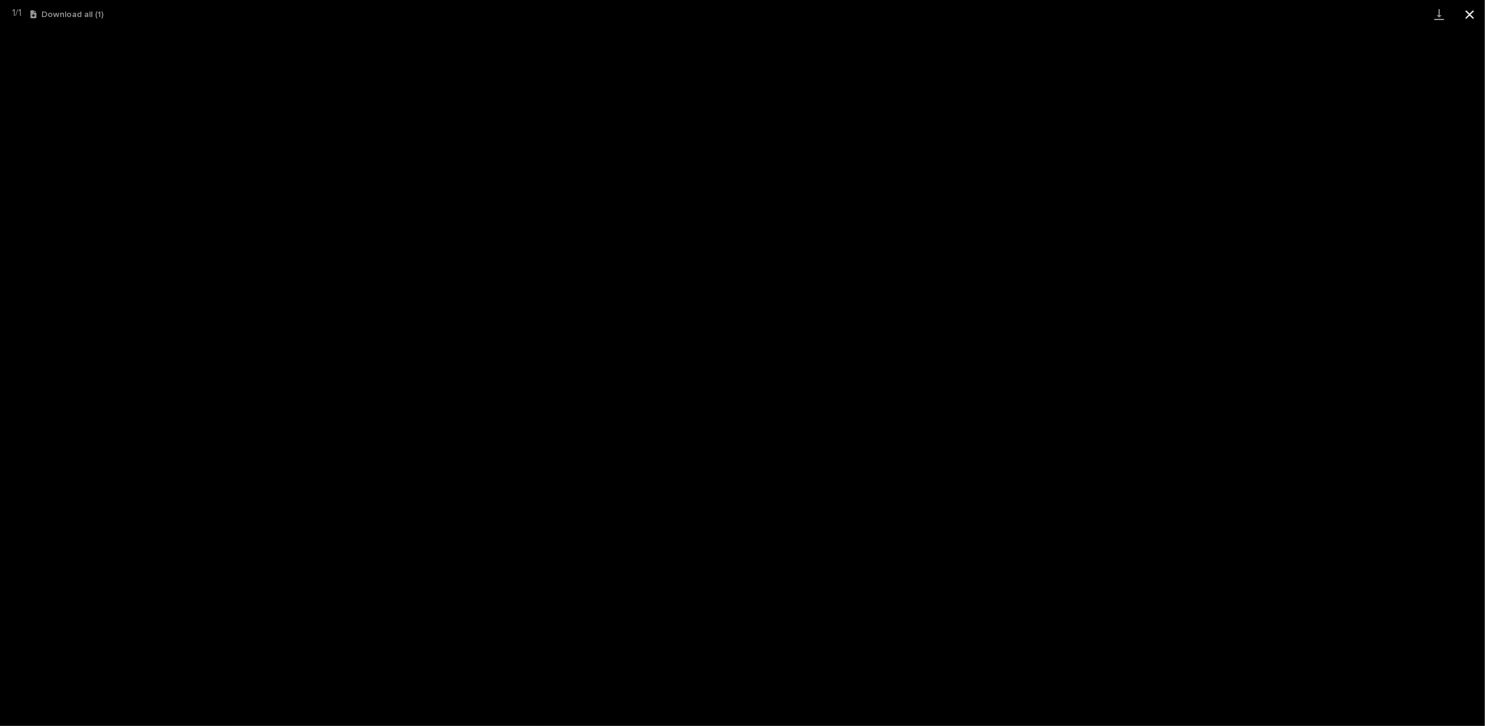
click at [1470, 10] on button "Close gallery" at bounding box center [1470, 14] width 30 height 29
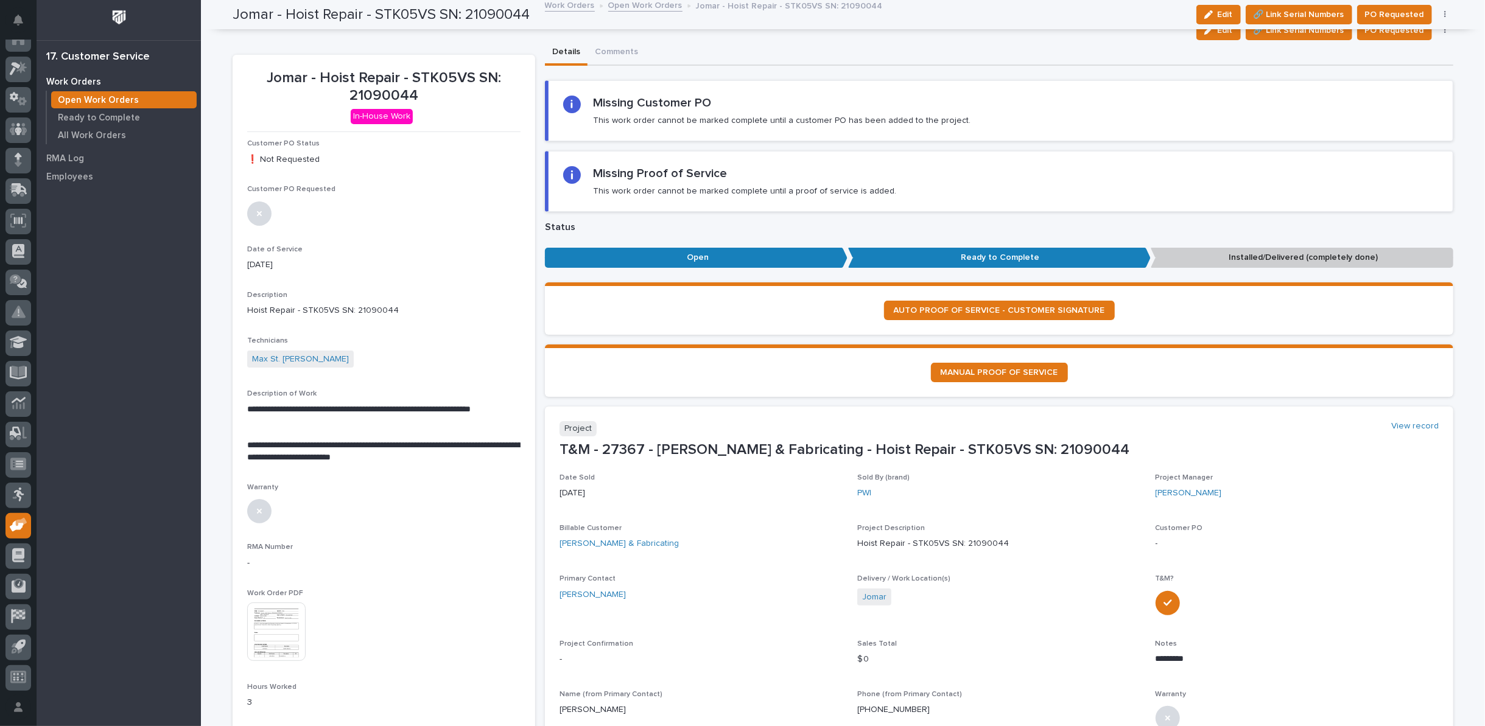
scroll to position [0, 0]
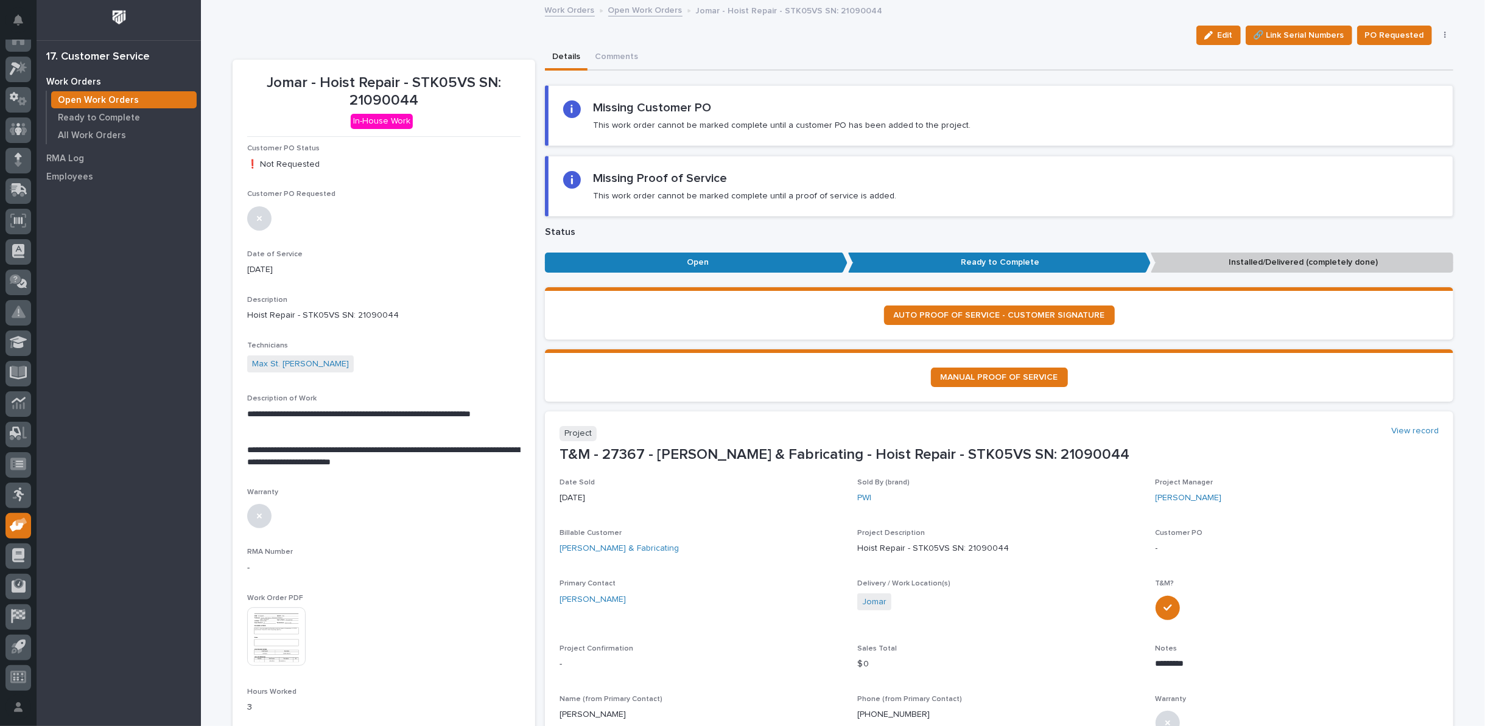
click at [636, 13] on link "Open Work Orders" at bounding box center [645, 9] width 74 height 14
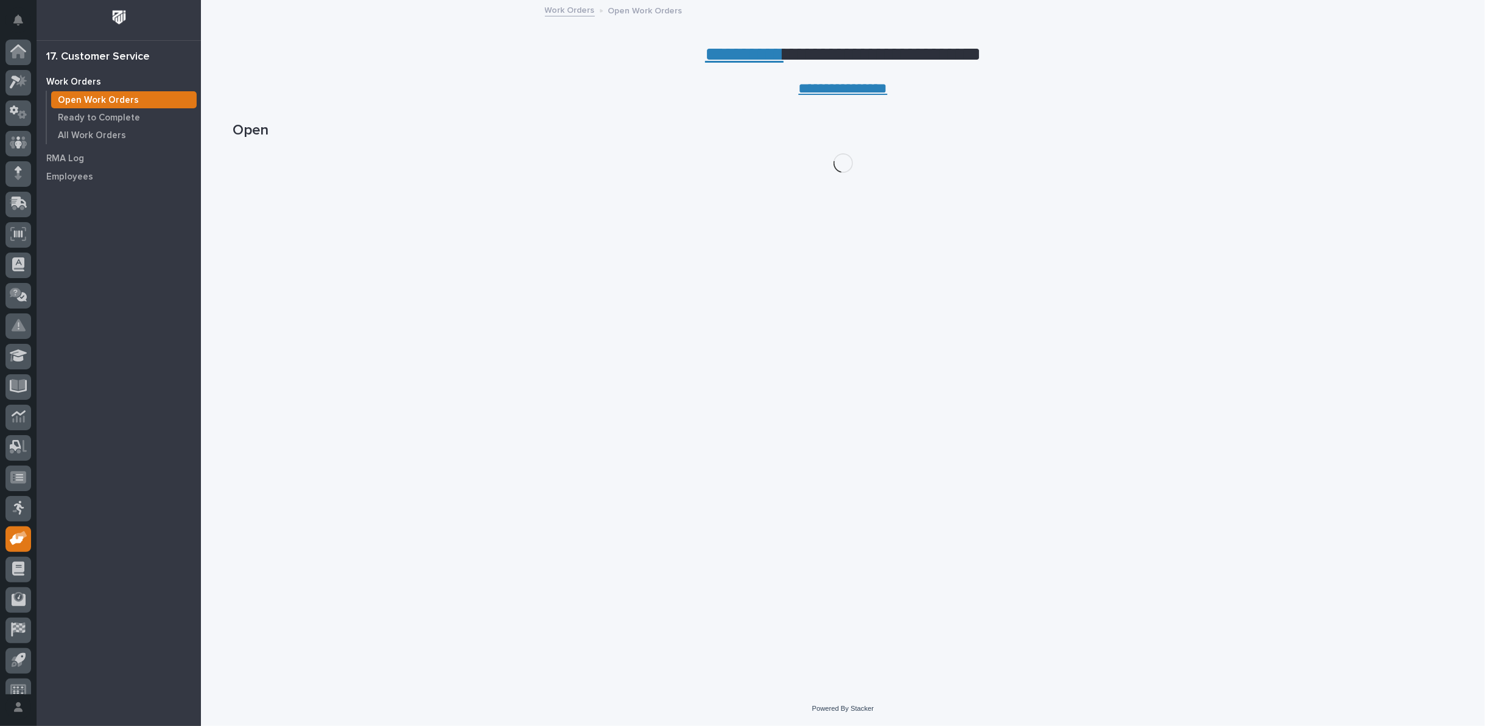
scroll to position [13, 0]
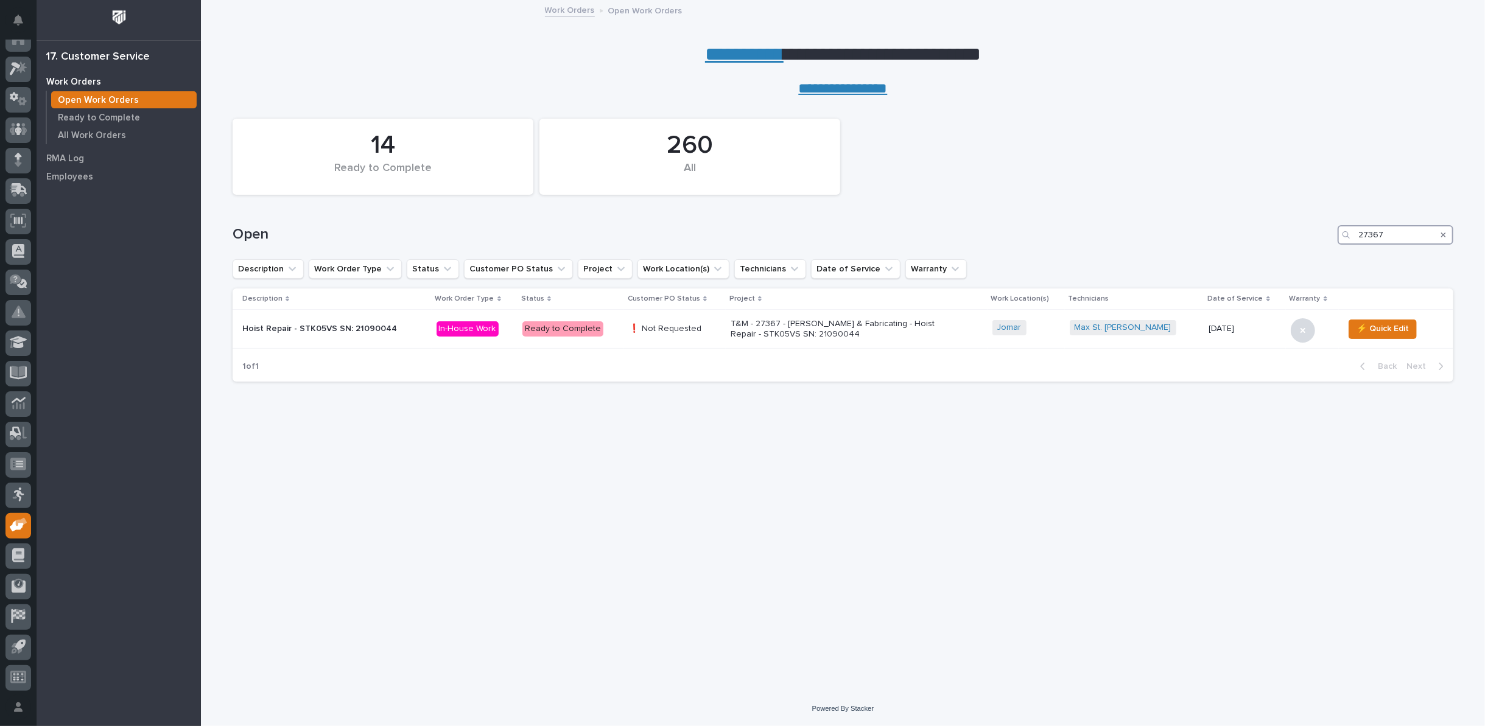
drag, startPoint x: 1394, startPoint y: 234, endPoint x: 1267, endPoint y: 228, distance: 126.8
click at [1278, 233] on div "Open 27367" at bounding box center [843, 234] width 1221 height 19
type input "27353"
click at [758, 323] on p "T&M - 27353 - Grand Design RV - Plt 9 - Change (3) tension wheels on IDrive" at bounding box center [806, 329] width 213 height 21
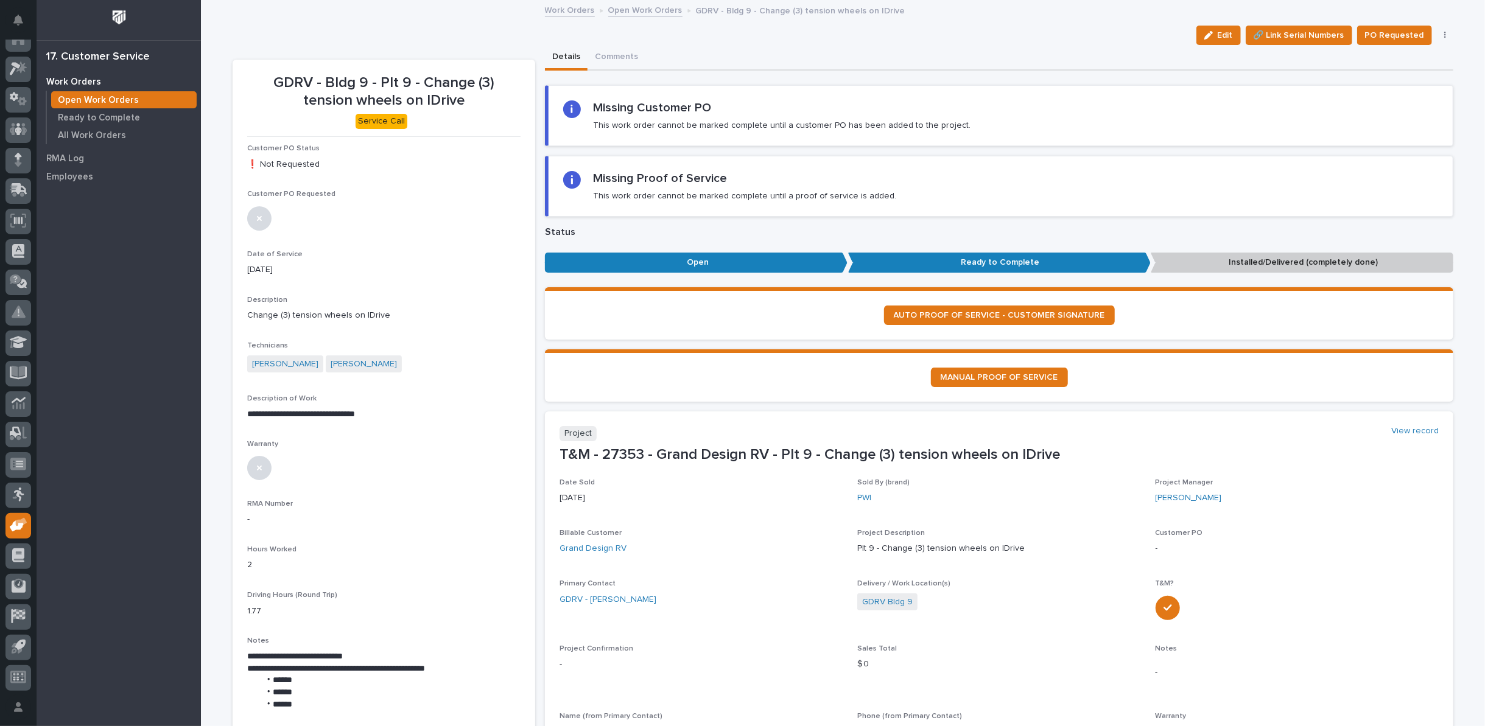
click at [630, 9] on link "Open Work Orders" at bounding box center [645, 9] width 74 height 14
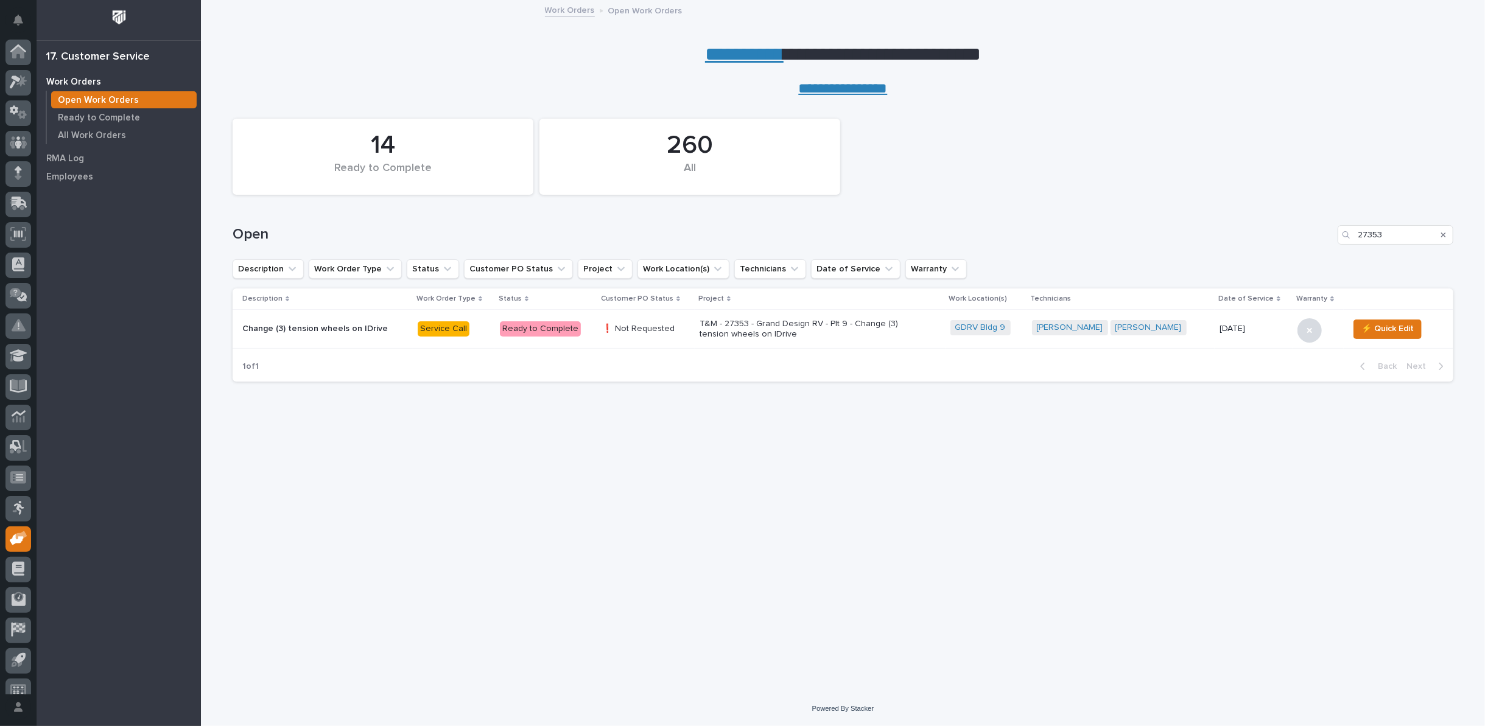
scroll to position [13, 0]
click at [1444, 233] on icon "Search" at bounding box center [1443, 234] width 5 height 7
